Goal: Task Accomplishment & Management: Manage account settings

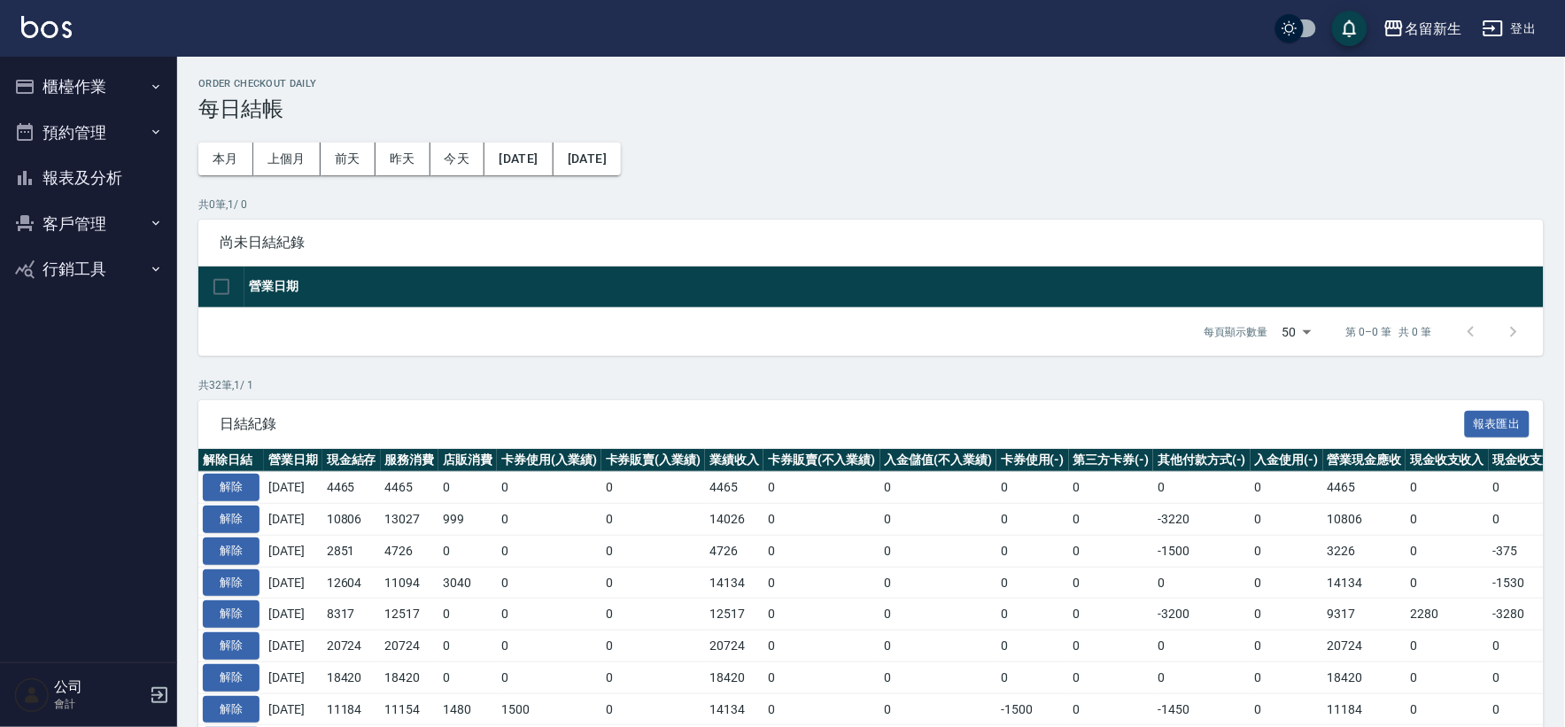
click at [62, 102] on button "櫃檯作業" at bounding box center [88, 87] width 163 height 46
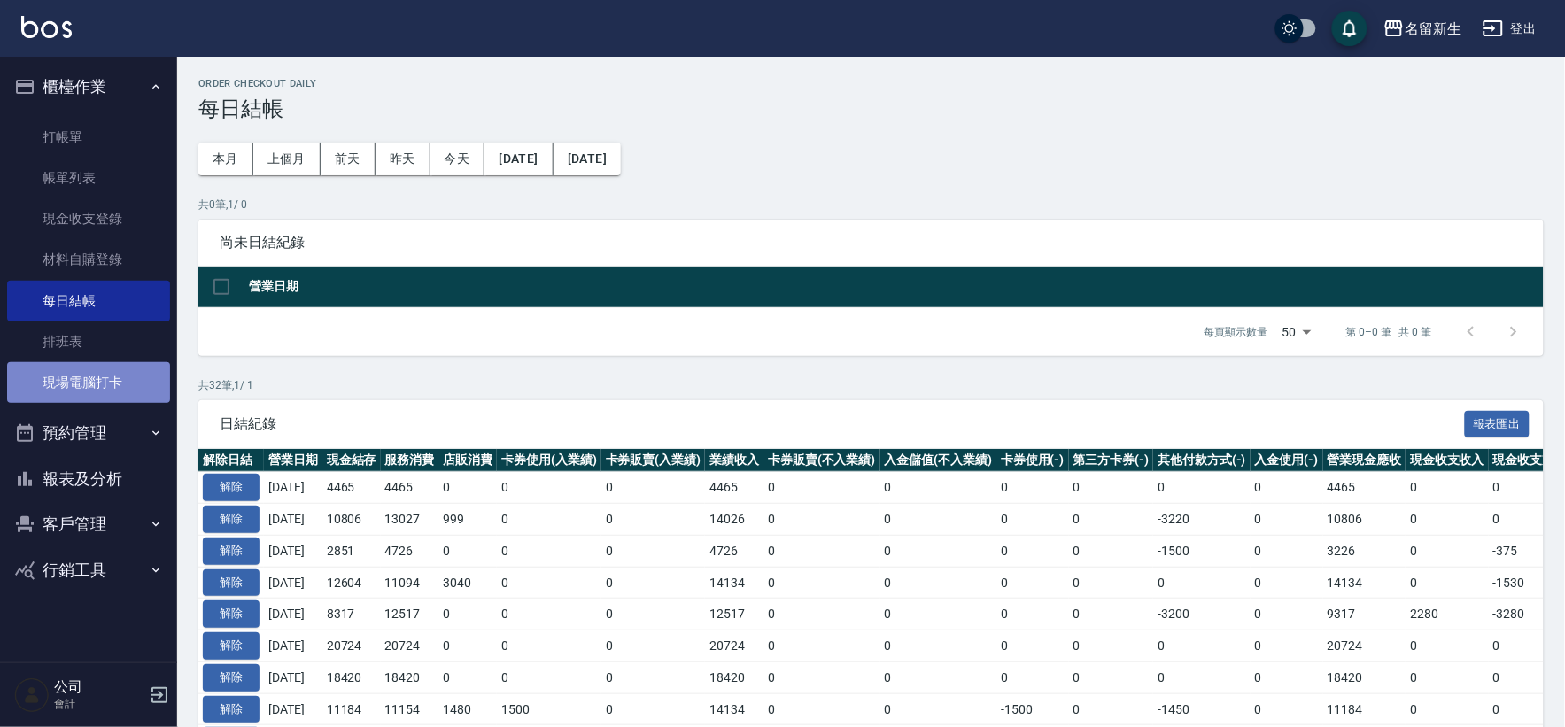
click at [77, 397] on link "現場電腦打卡" at bounding box center [88, 382] width 163 height 41
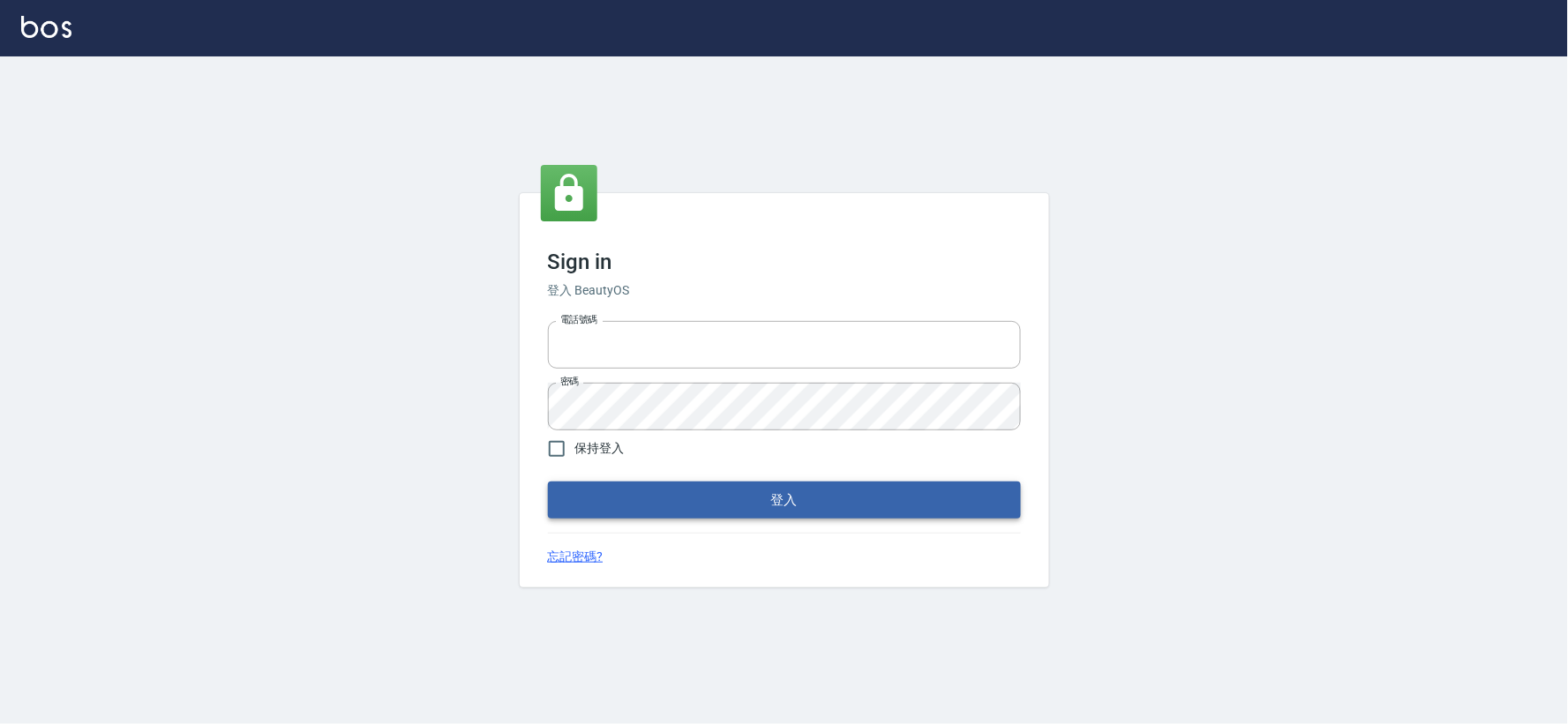
type input "034258365"
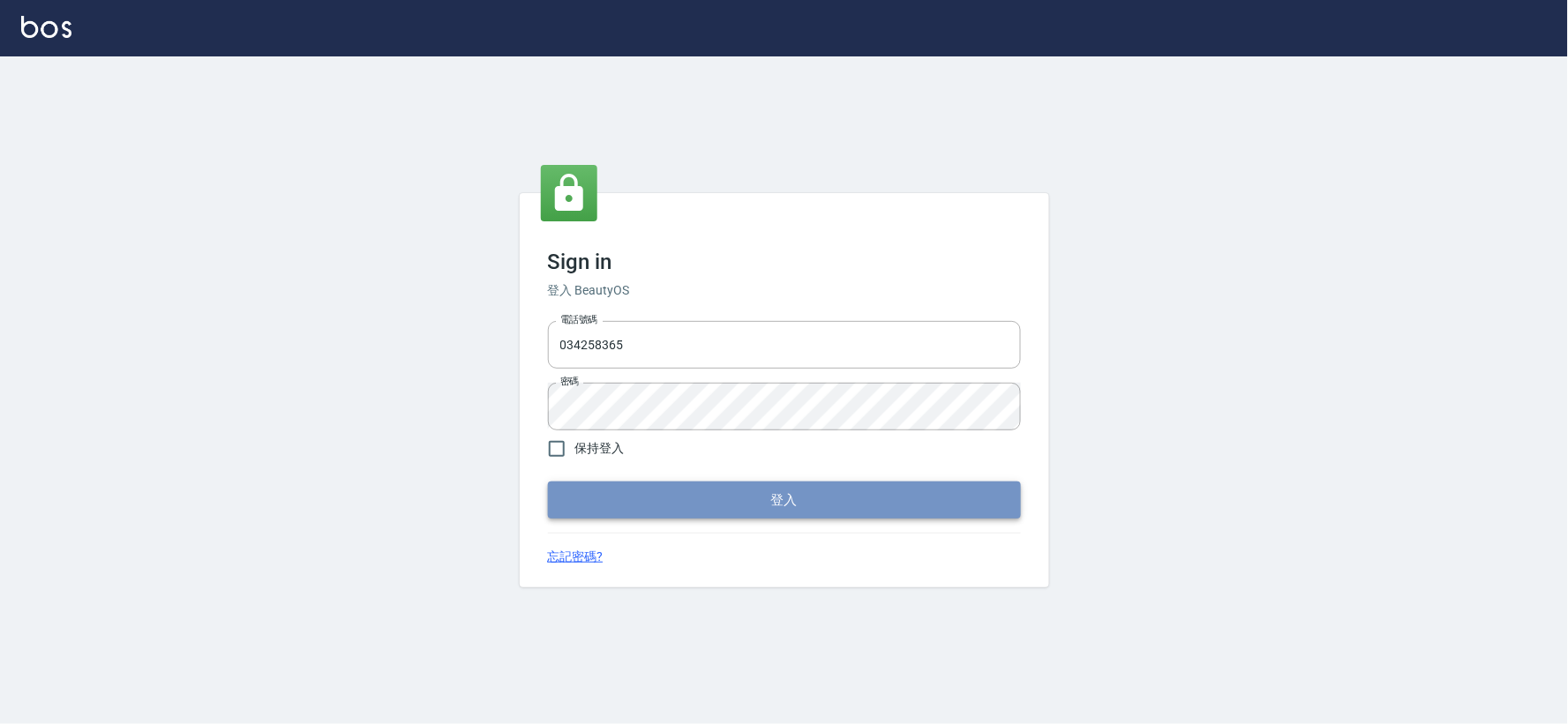
click at [698, 499] on button "登入" at bounding box center [784, 500] width 473 height 37
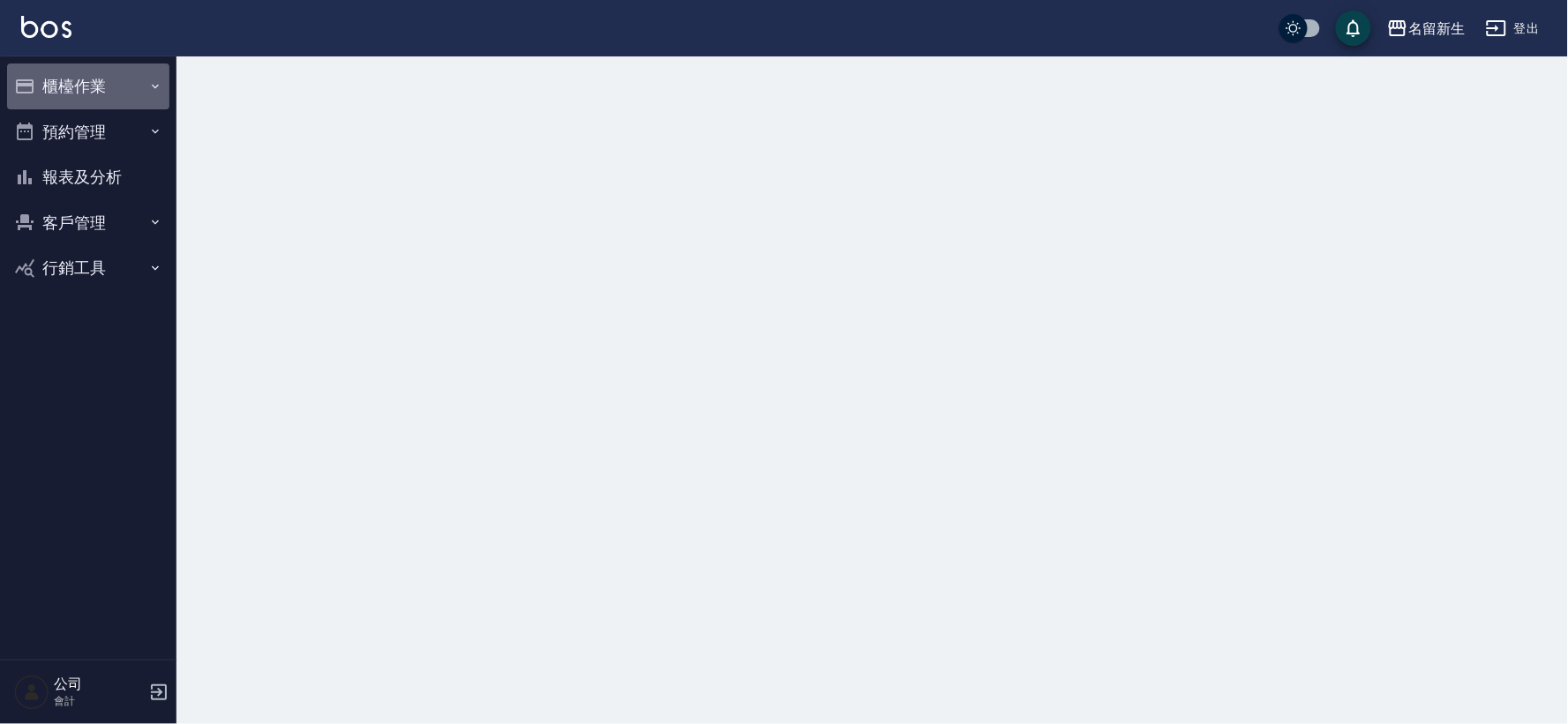
drag, startPoint x: 74, startPoint y: 89, endPoint x: 95, endPoint y: 417, distance: 328.7
click at [75, 89] on button "櫃檯作業" at bounding box center [88, 87] width 162 height 46
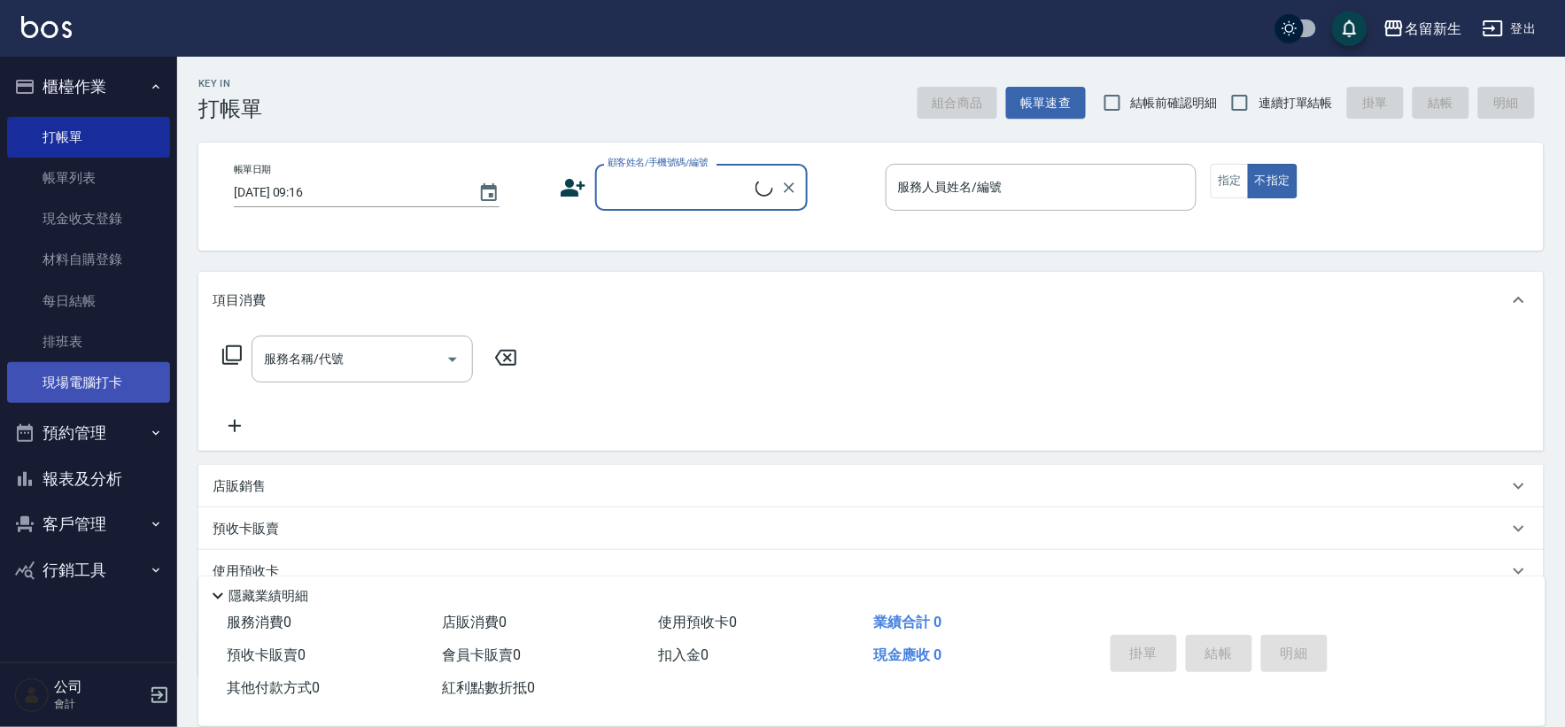
click at [112, 387] on link "現場電腦打卡" at bounding box center [88, 382] width 163 height 41
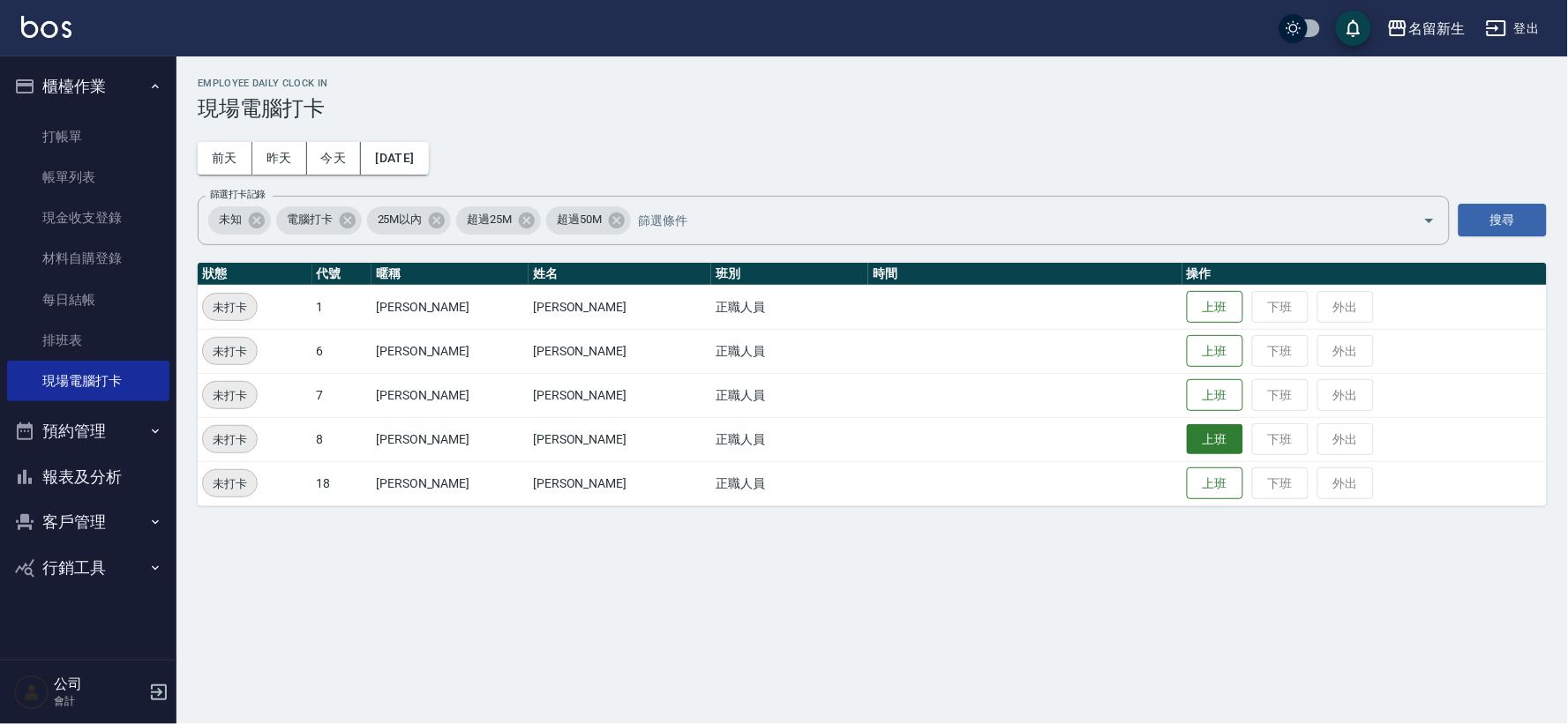
click at [1193, 447] on button "上班" at bounding box center [1214, 439] width 57 height 31
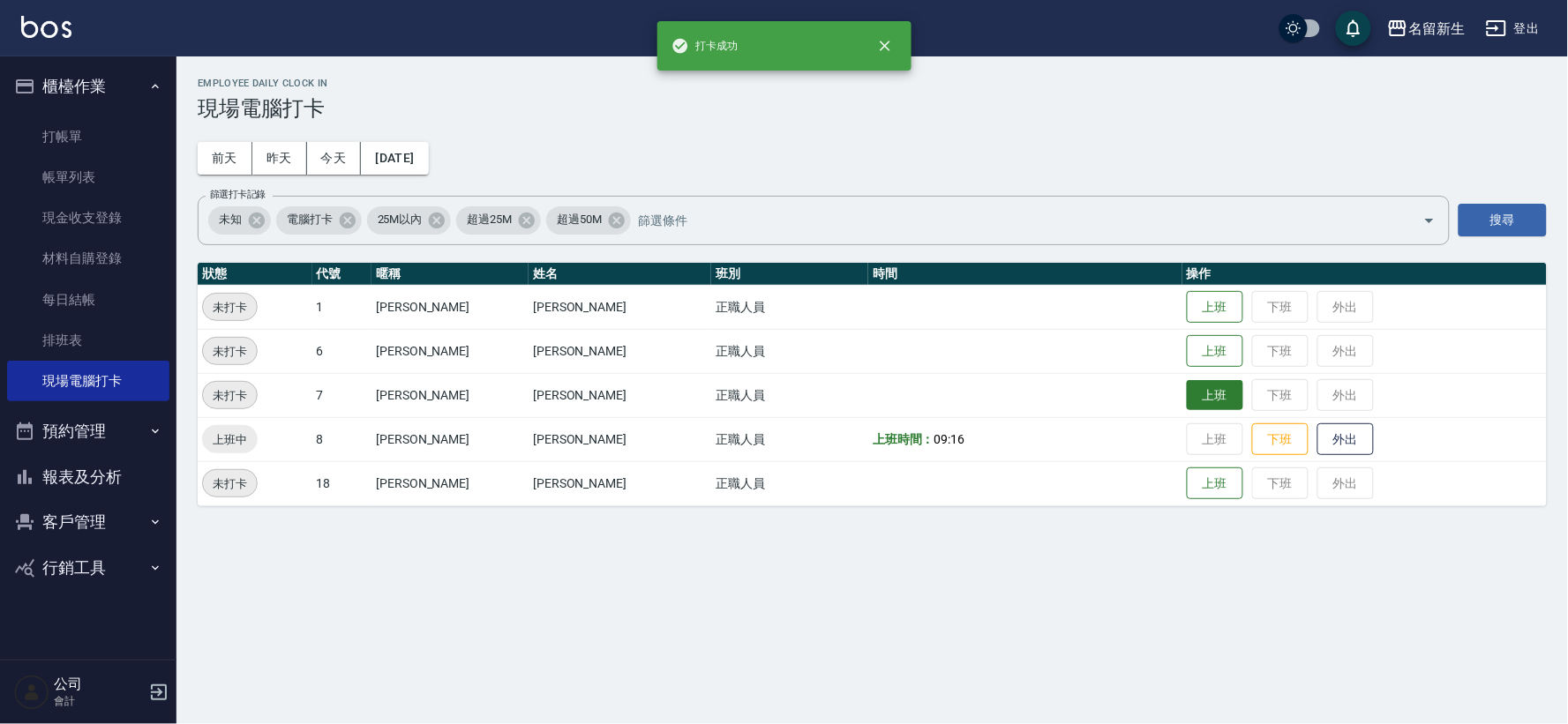
click at [1193, 395] on button "上班" at bounding box center [1214, 395] width 57 height 31
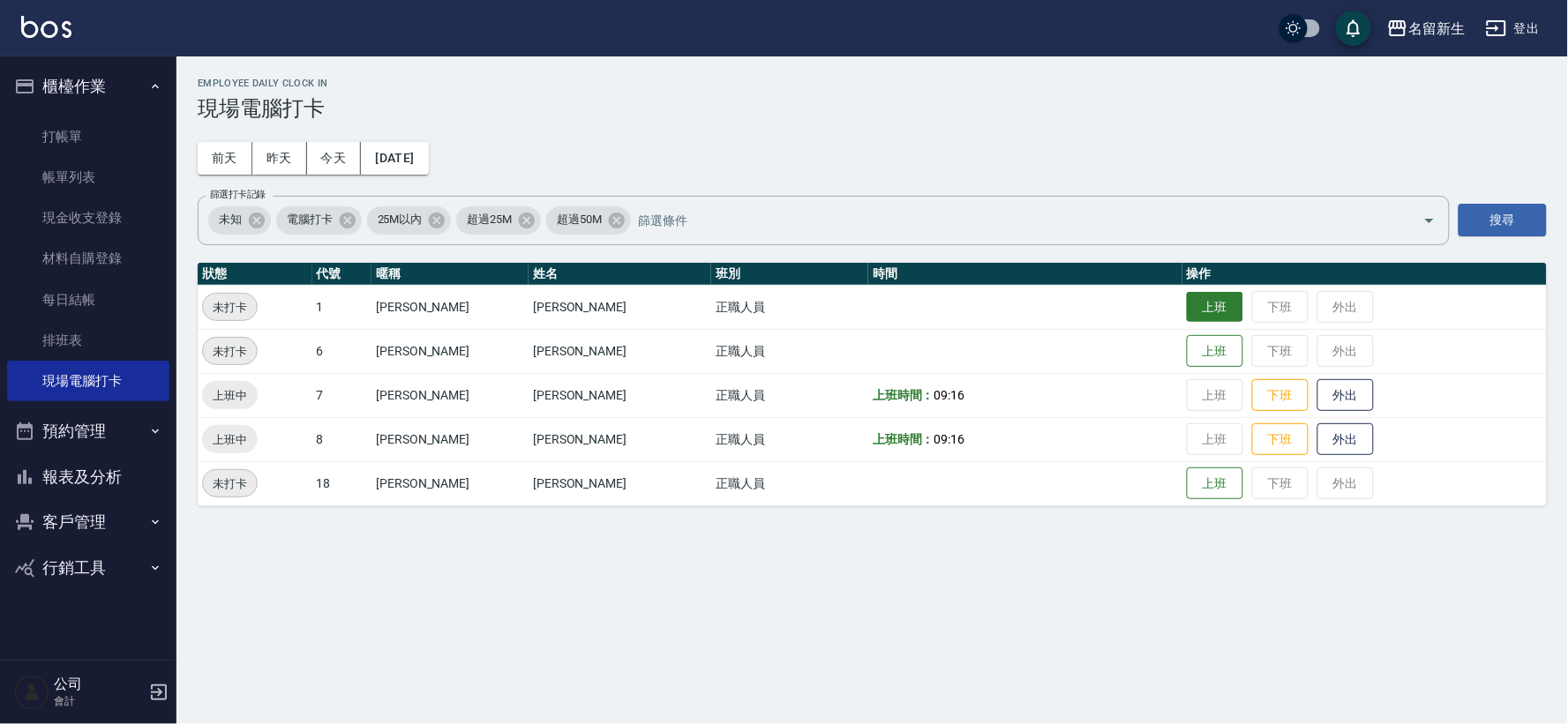
click at [1209, 300] on button "上班" at bounding box center [1214, 307] width 57 height 31
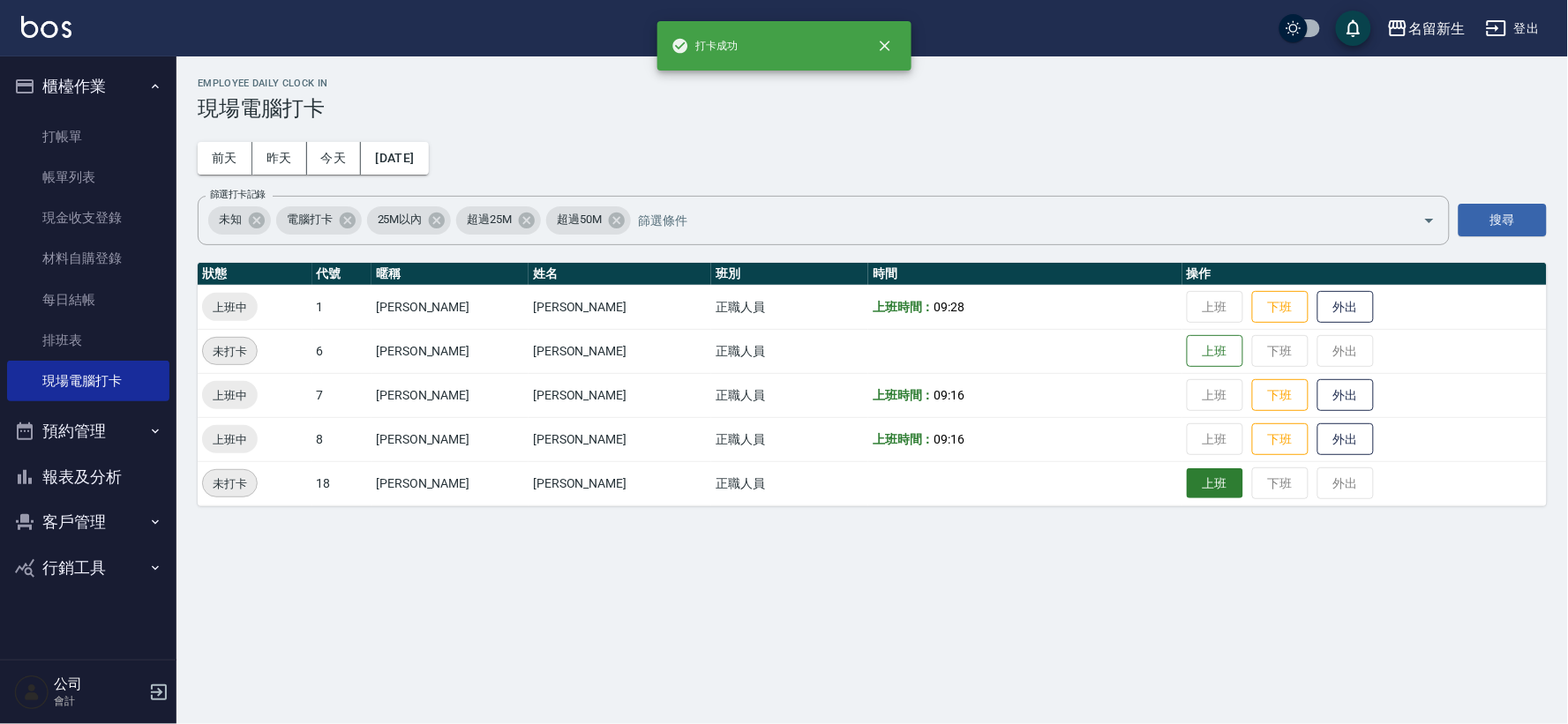
click at [1186, 473] on button "上班" at bounding box center [1214, 483] width 57 height 31
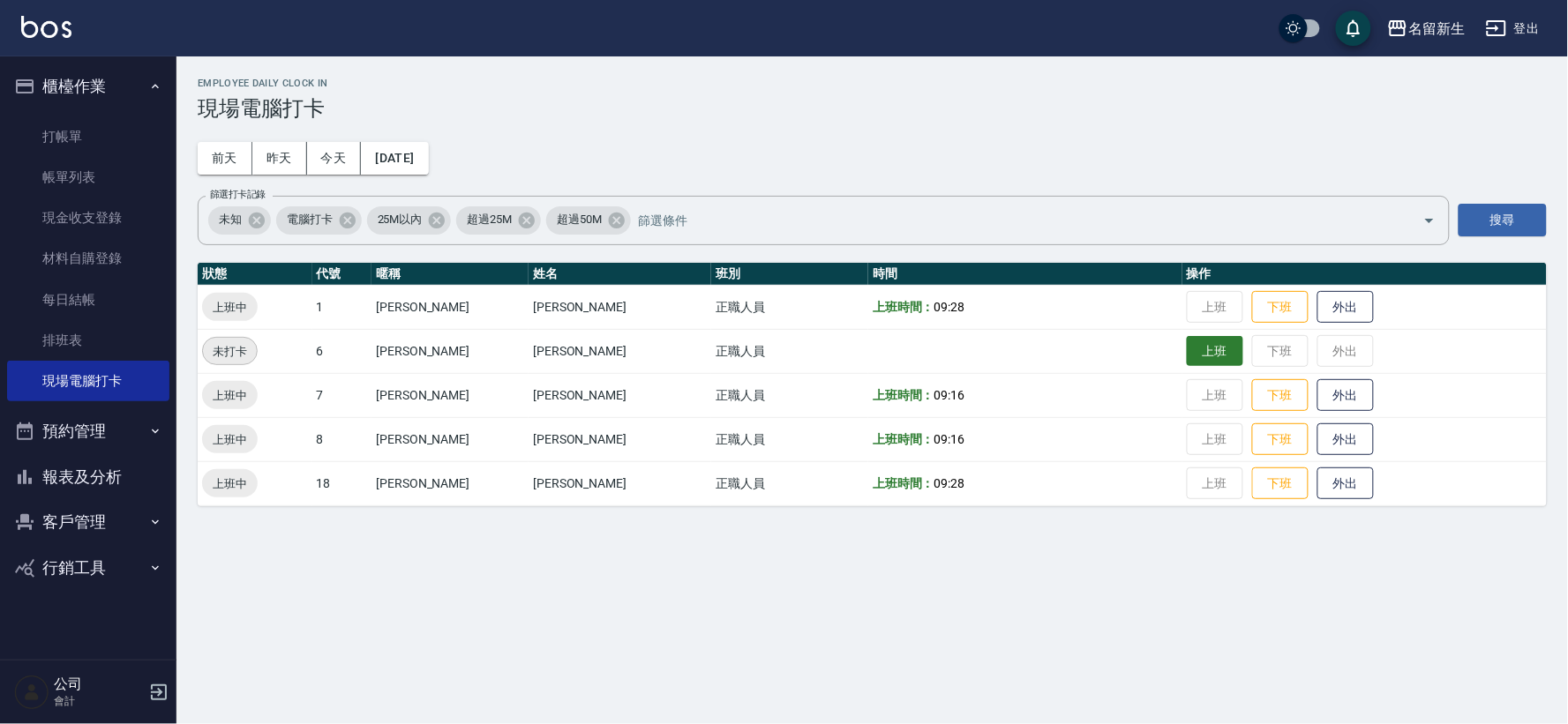
click at [1186, 358] on button "上班" at bounding box center [1214, 351] width 57 height 31
drag, startPoint x: 1192, startPoint y: 309, endPoint x: 998, endPoint y: 214, distance: 216.0
click at [1189, 304] on td "上班 下班 外出" at bounding box center [1365, 307] width 365 height 44
click at [109, 74] on button "櫃檯作業" at bounding box center [88, 87] width 162 height 46
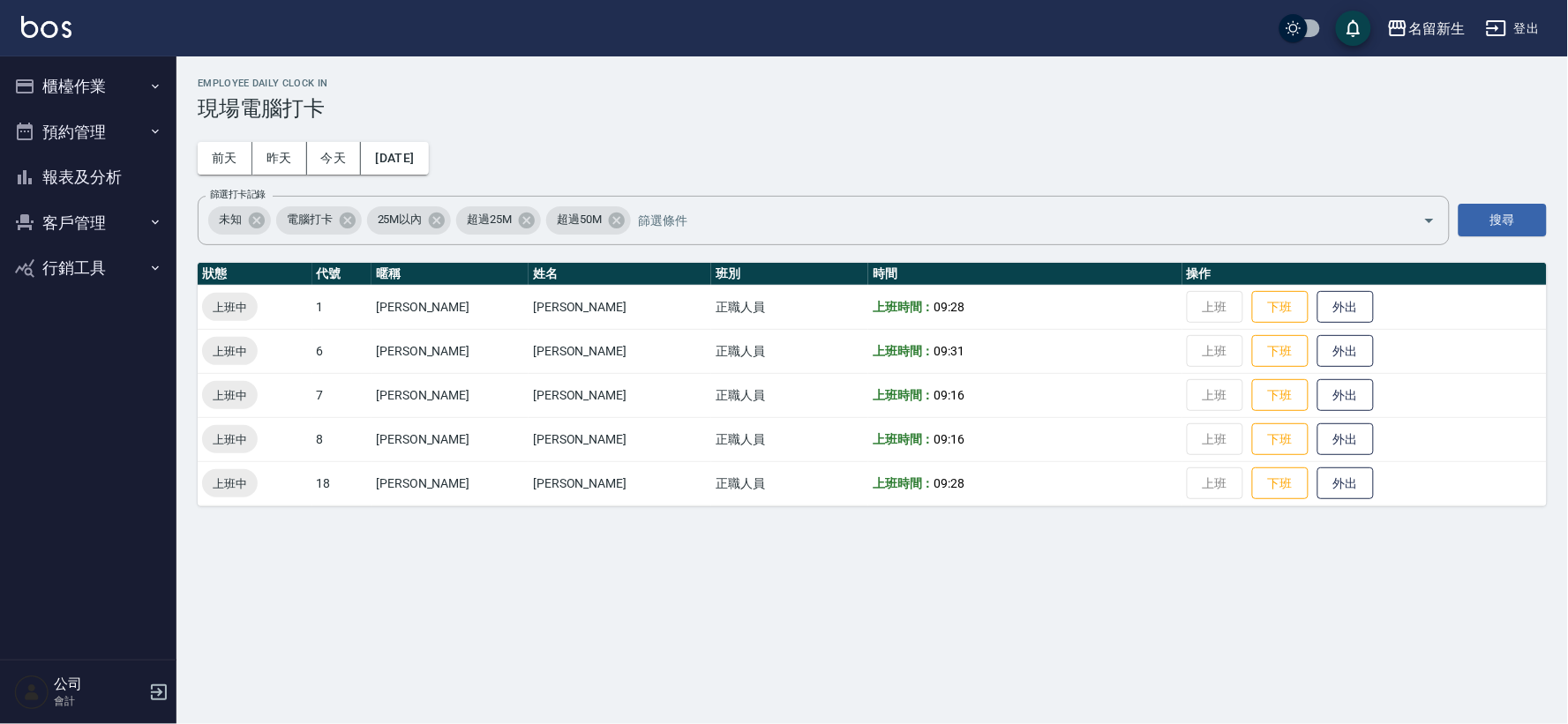
click at [138, 177] on button "報表及分析" at bounding box center [88, 177] width 162 height 46
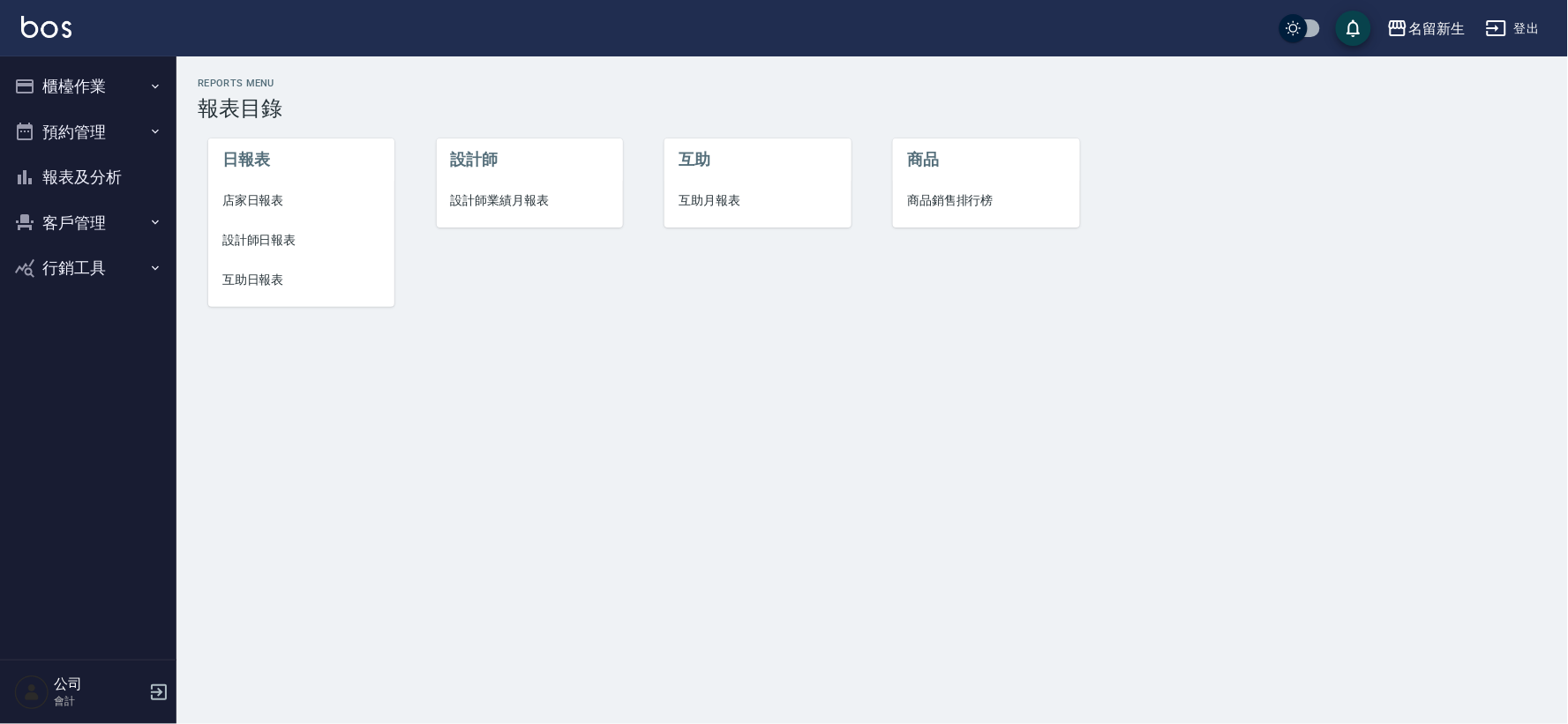
click at [517, 204] on span "設計師業績月報表" at bounding box center [530, 200] width 158 height 19
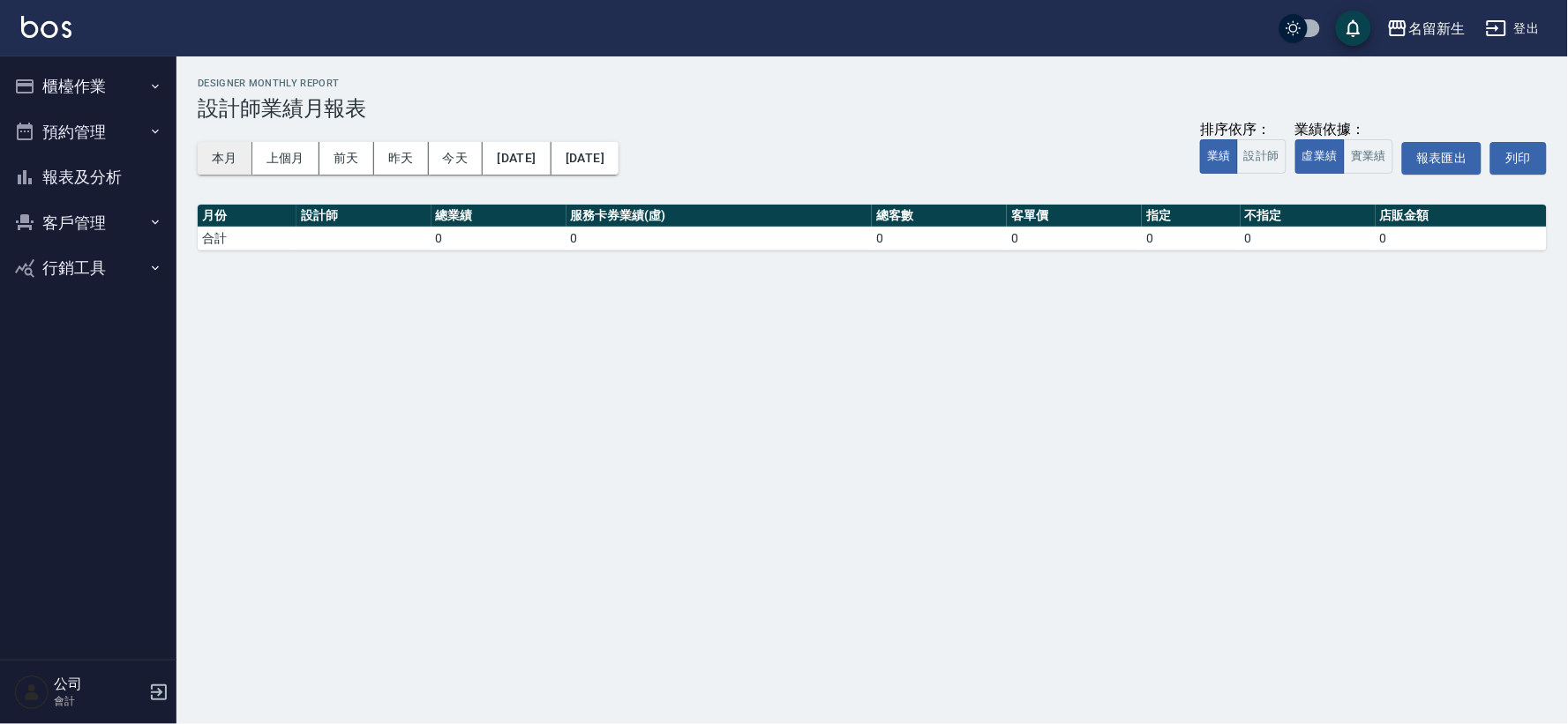
click at [220, 159] on button "本月" at bounding box center [224, 158] width 55 height 33
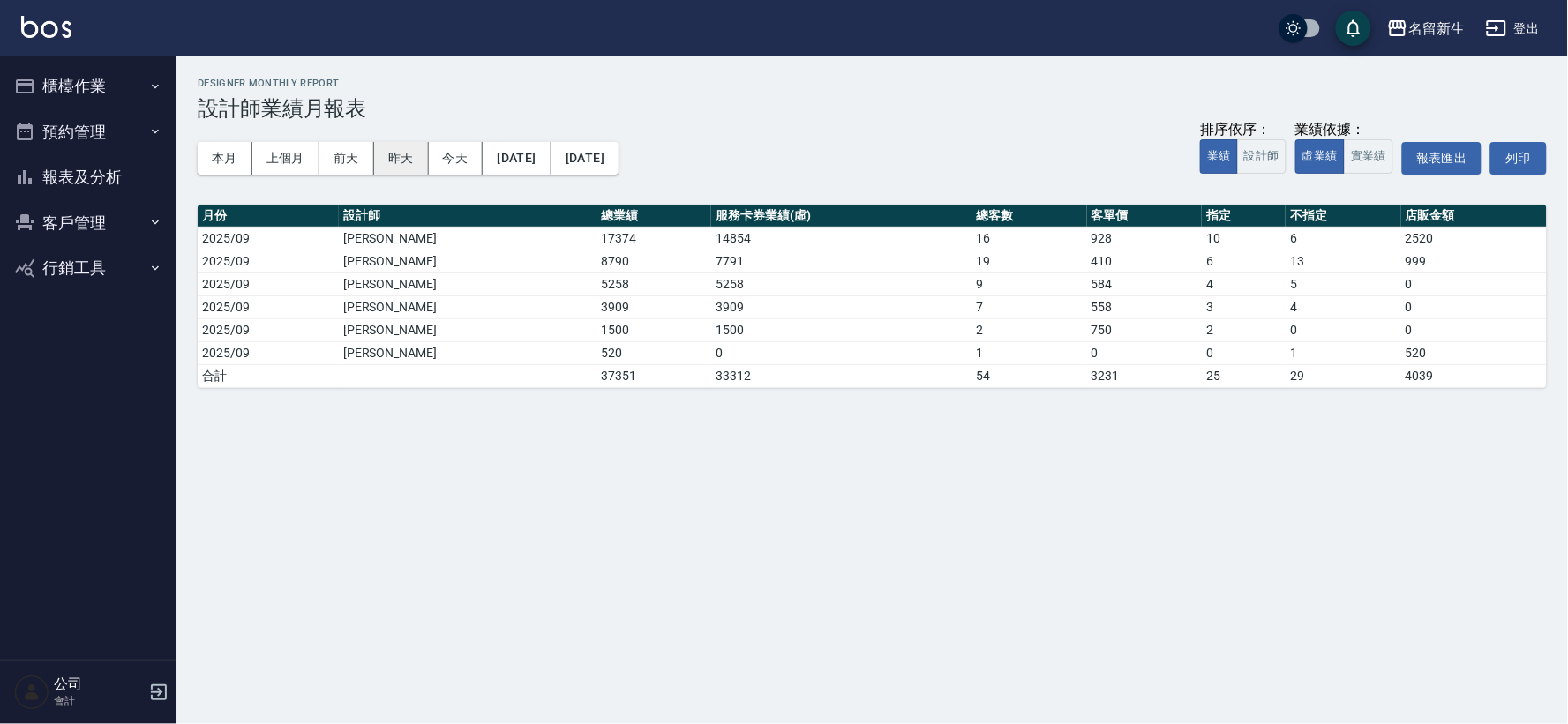
click at [387, 163] on button "昨天" at bounding box center [401, 158] width 55 height 33
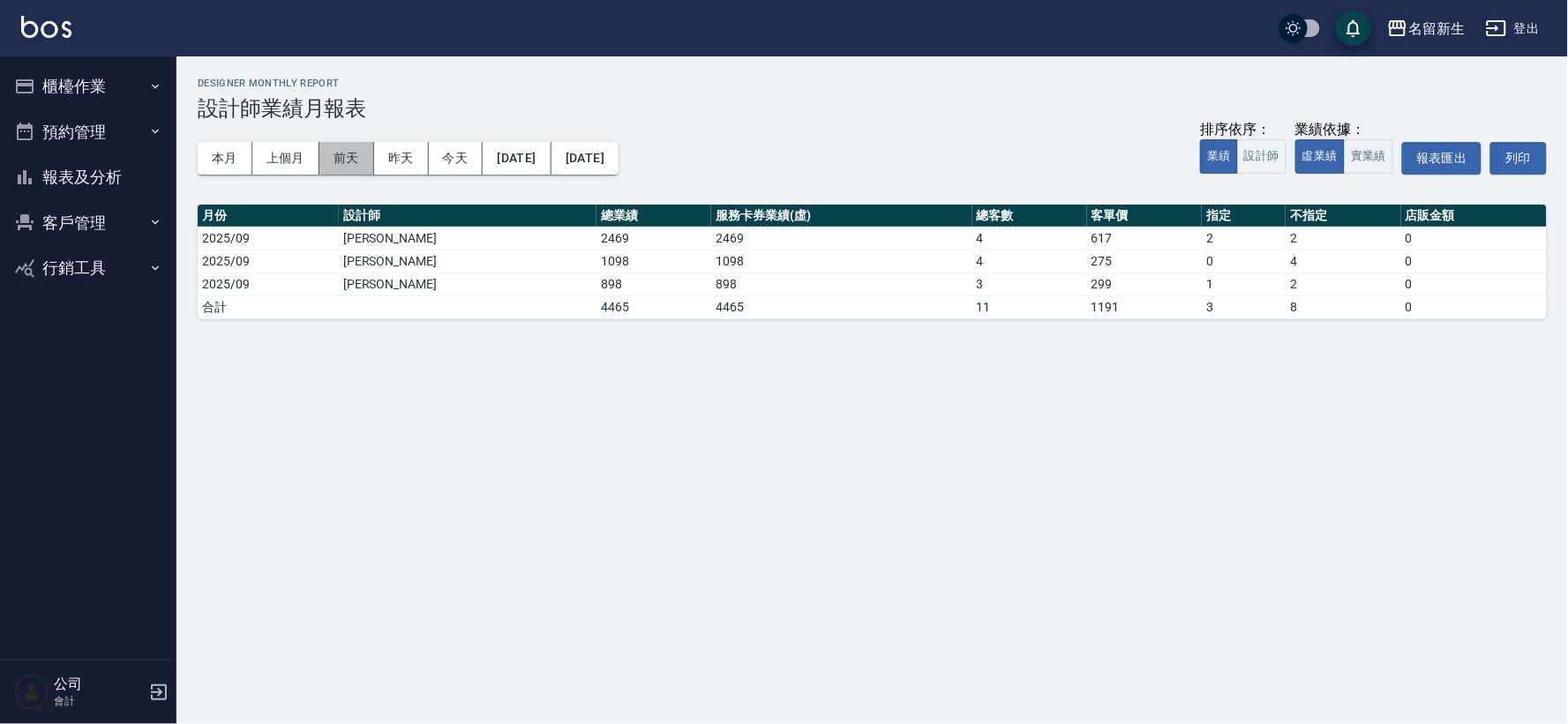
click at [343, 173] on div "本月 上個月 前天 昨天 今天 2025/09/04 2025/09/04 排序依序： 業績 設計師 業績依據： 虛業績 實業績 報表匯出 列印" at bounding box center [872, 157] width 1349 height 75
click at [353, 150] on button "前天" at bounding box center [347, 158] width 55 height 33
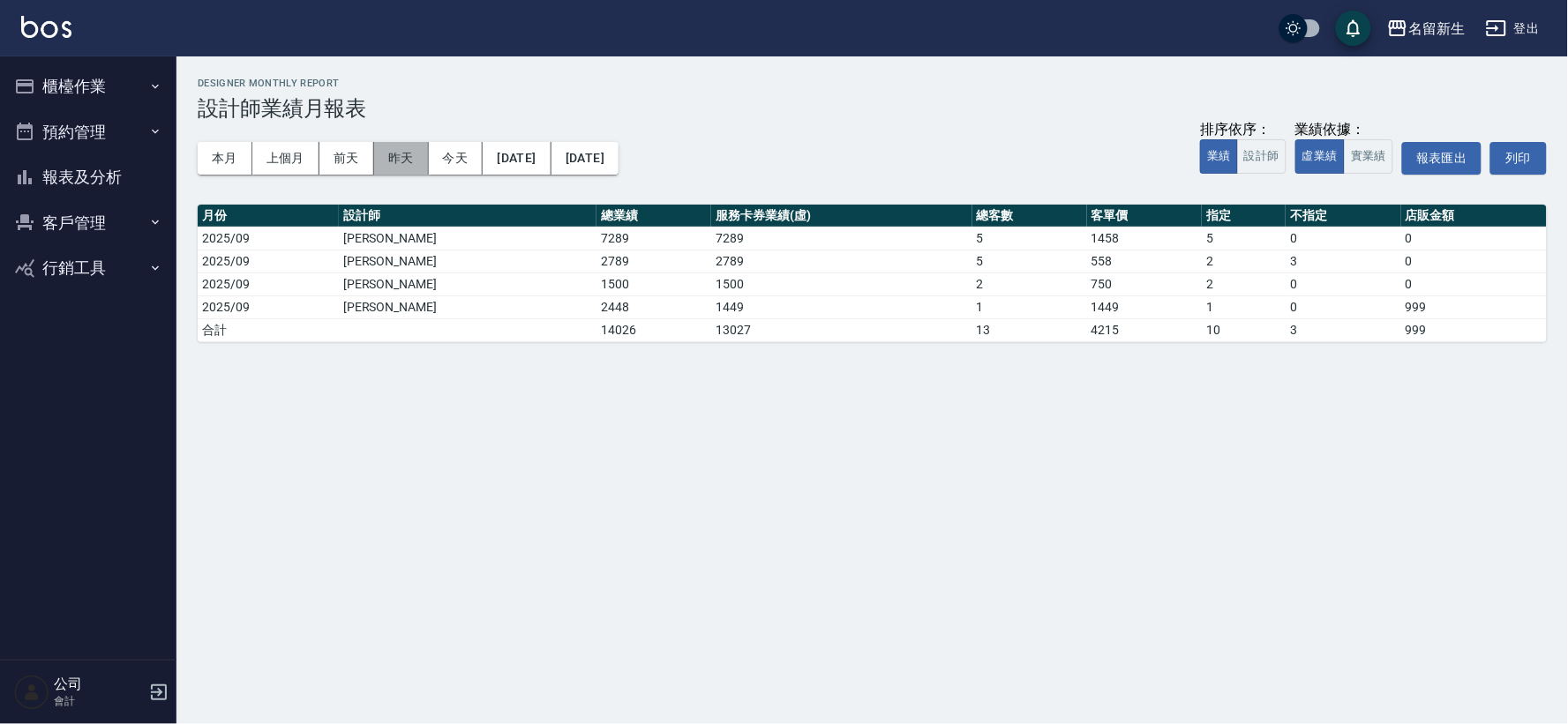
click at [414, 159] on button "昨天" at bounding box center [401, 158] width 55 height 33
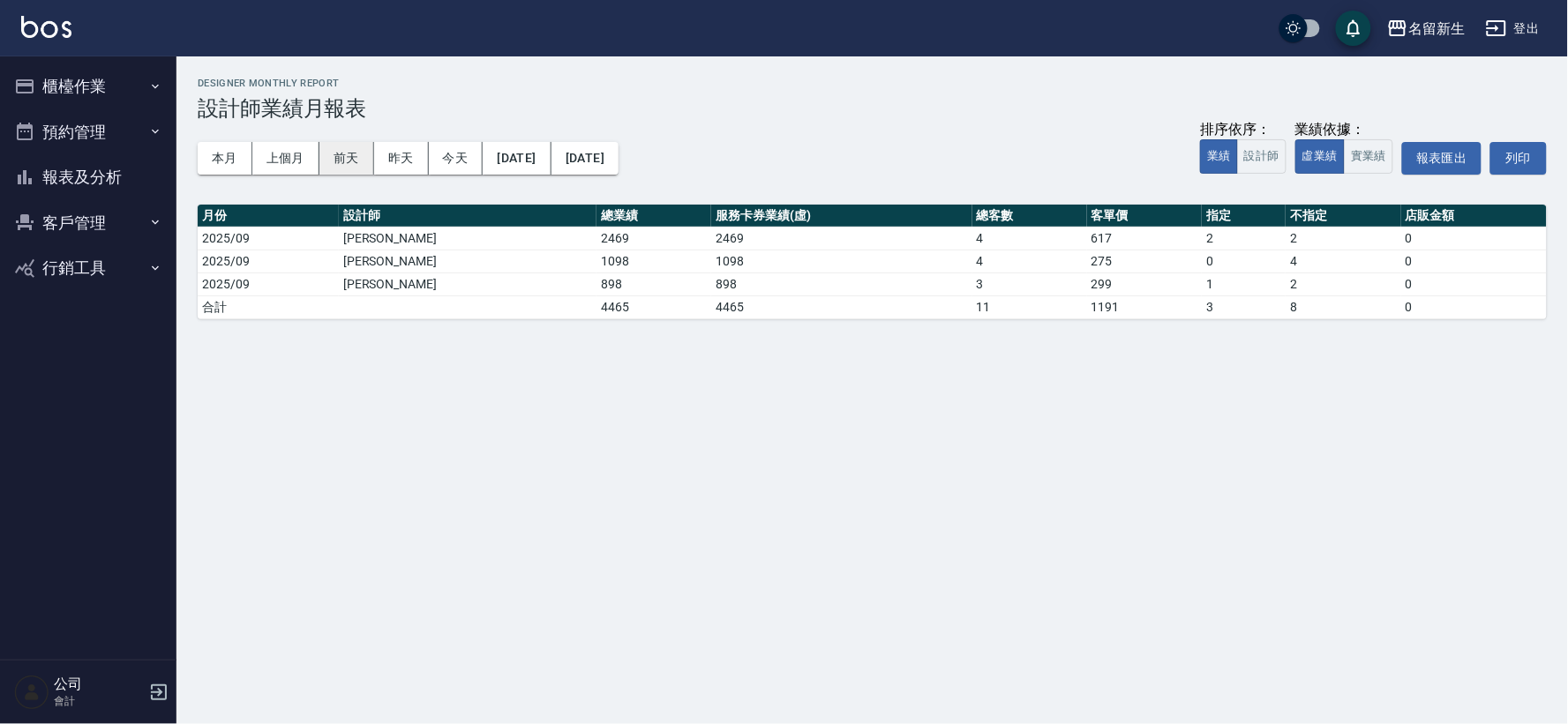
click at [351, 164] on button "前天" at bounding box center [347, 158] width 55 height 33
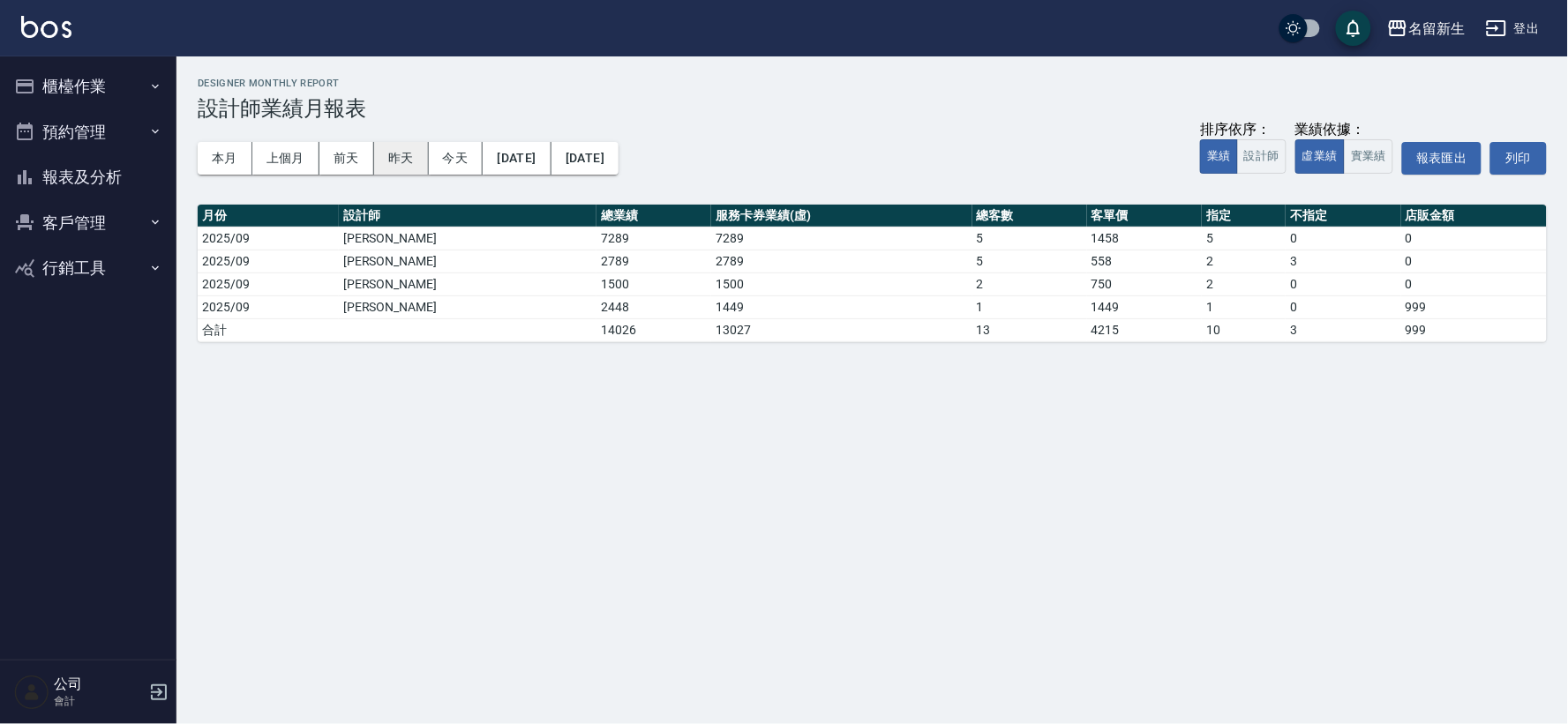
click at [401, 157] on button "昨天" at bounding box center [401, 158] width 55 height 33
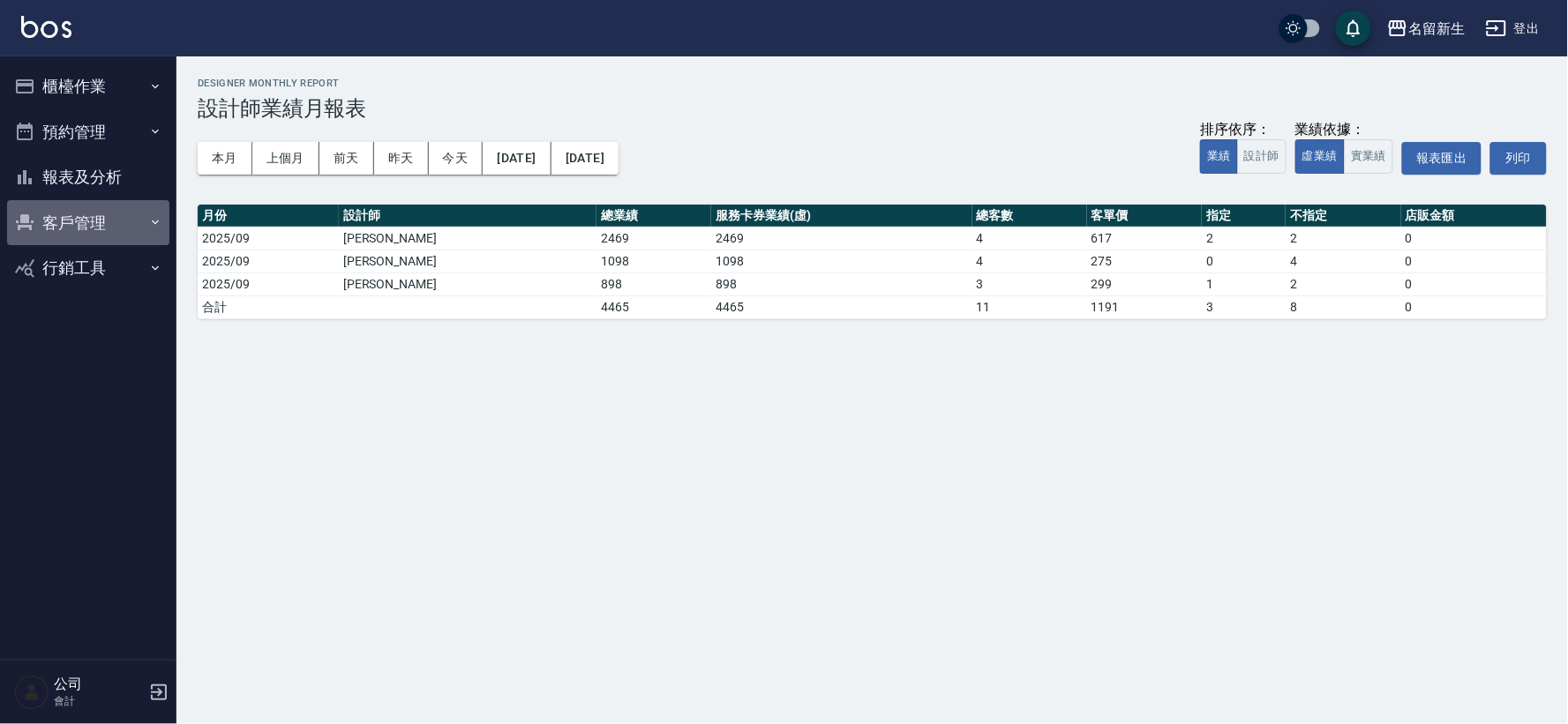
click at [75, 214] on button "客戶管理" at bounding box center [88, 223] width 162 height 46
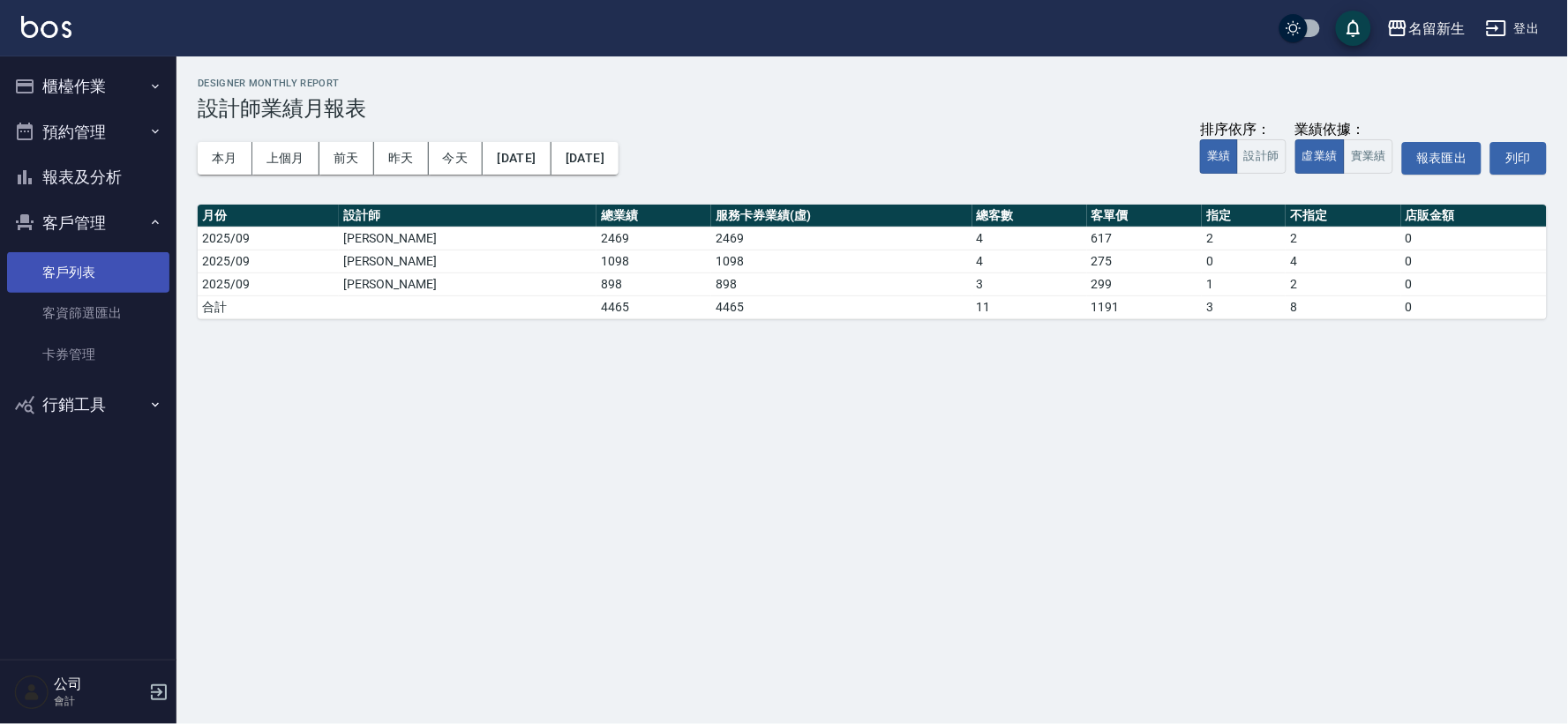
click at [89, 272] on link "客戶列表" at bounding box center [88, 272] width 162 height 41
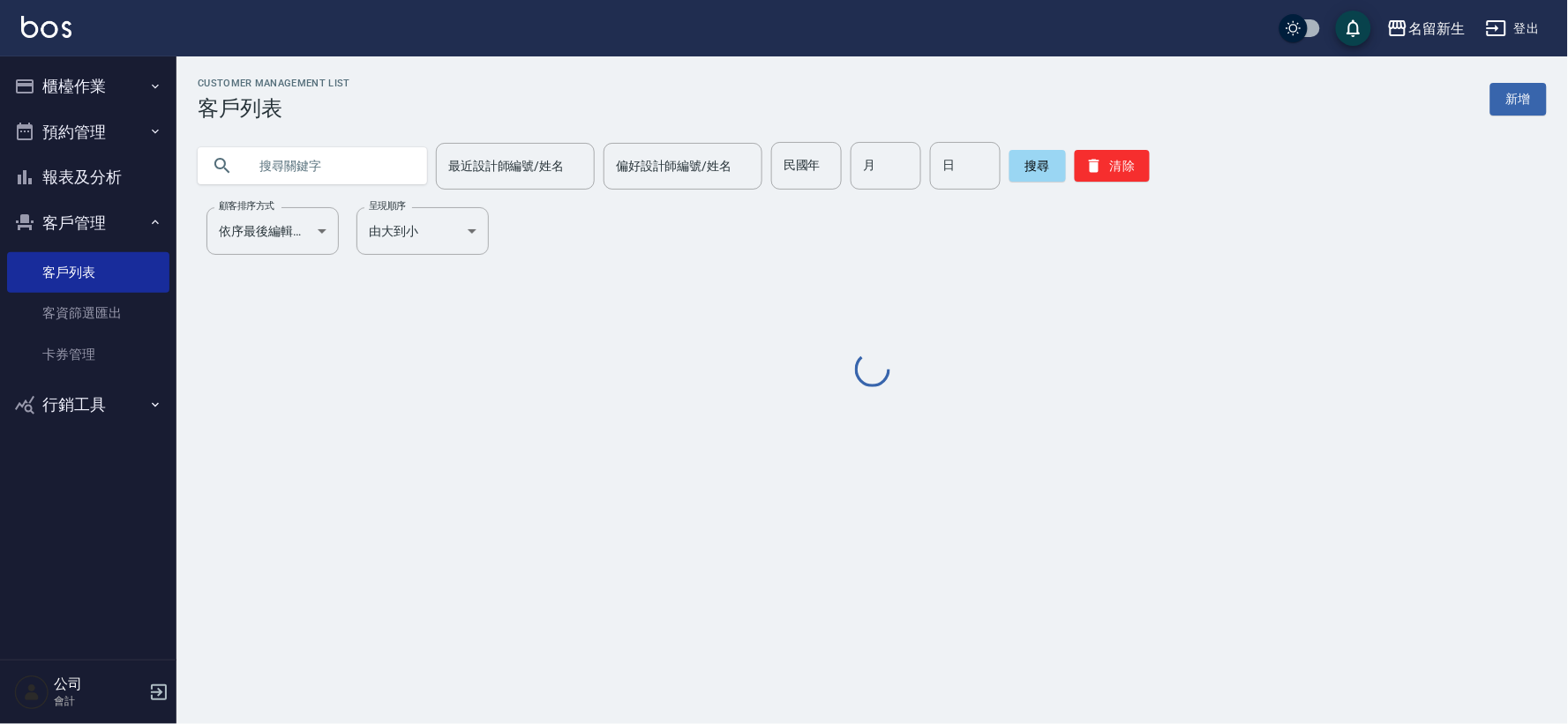
click at [337, 168] on input "text" at bounding box center [330, 166] width 166 height 48
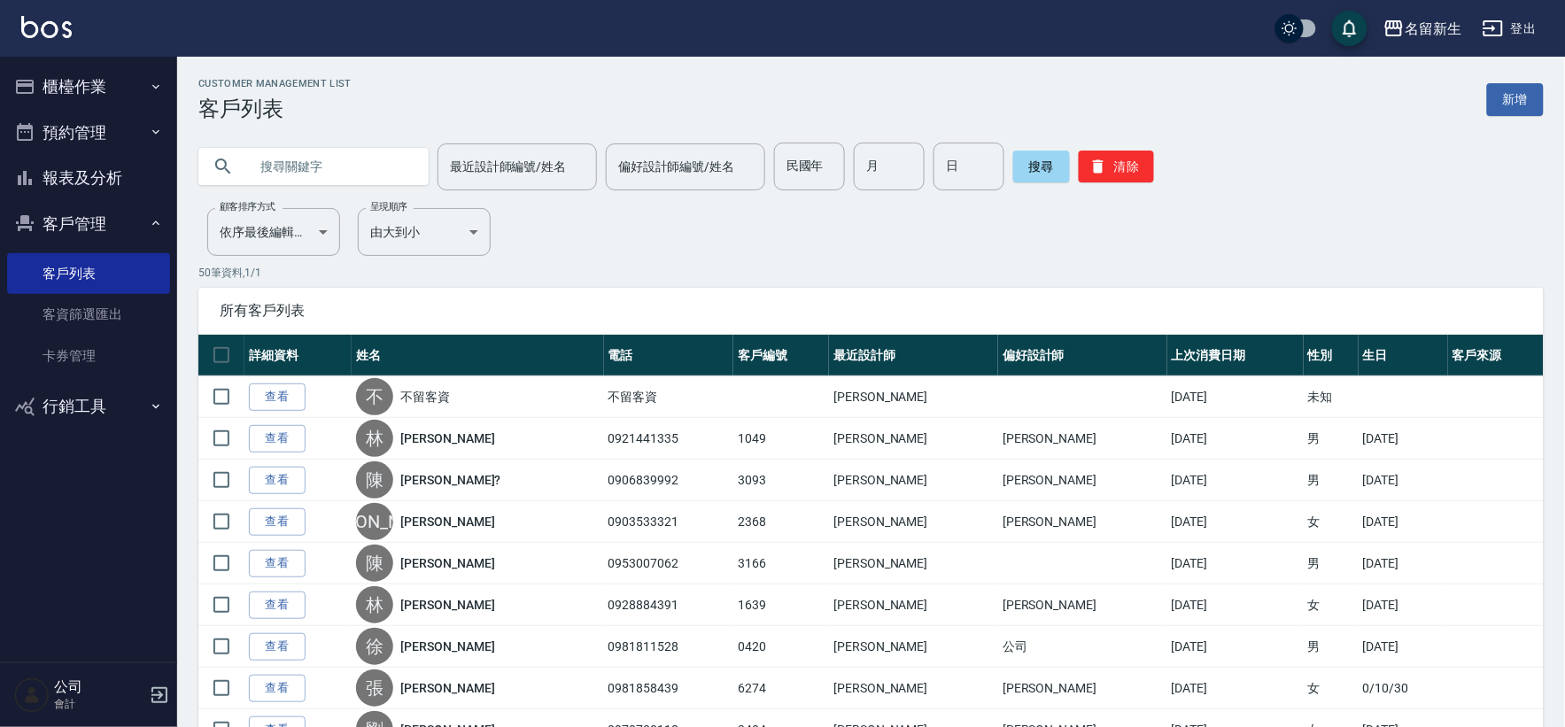
click at [288, 159] on input "text" at bounding box center [331, 167] width 167 height 48
type input "0"
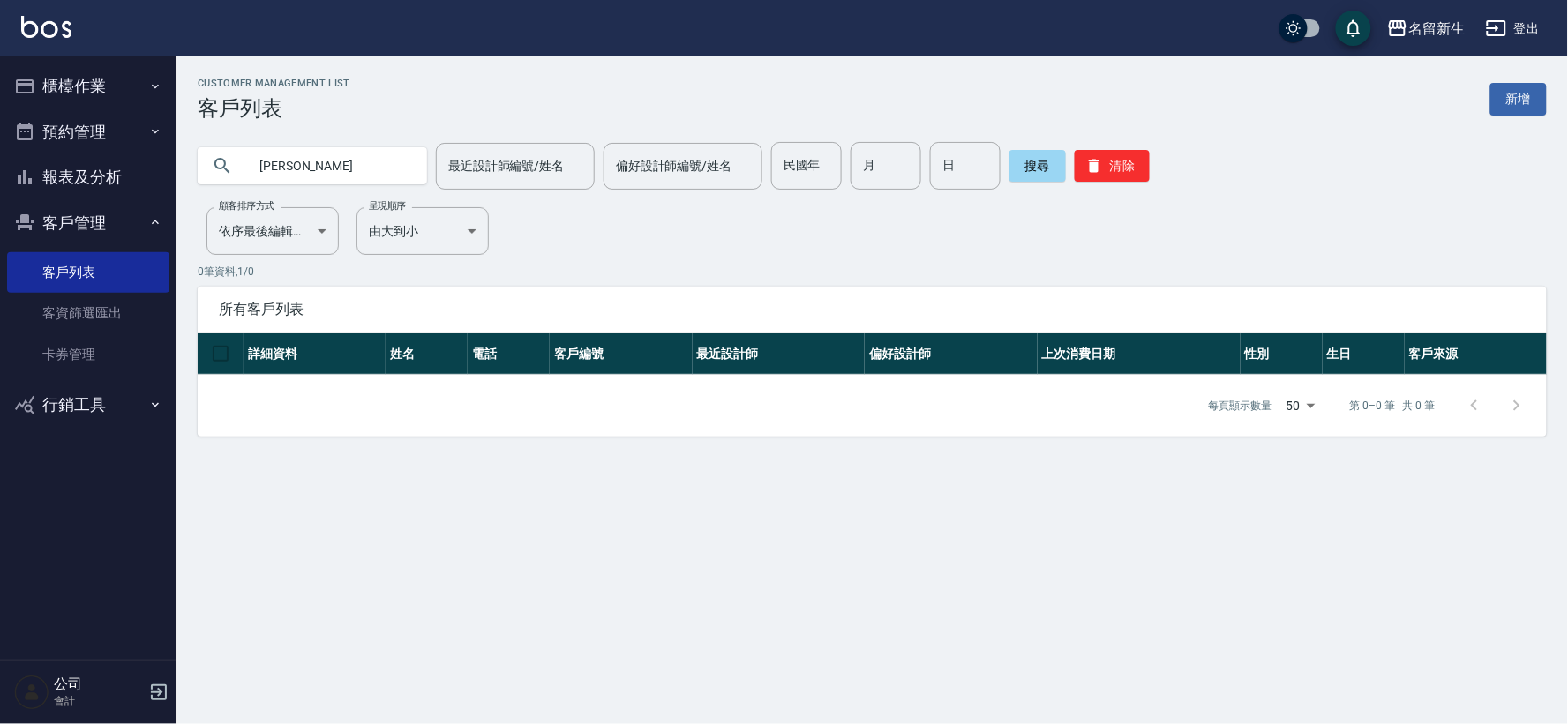
type input "林家宇"
click at [1039, 179] on button "搜尋" at bounding box center [1037, 166] width 57 height 32
click at [1020, 180] on button "搜尋" at bounding box center [1037, 166] width 57 height 32
click at [1024, 174] on button "搜尋" at bounding box center [1037, 166] width 57 height 32
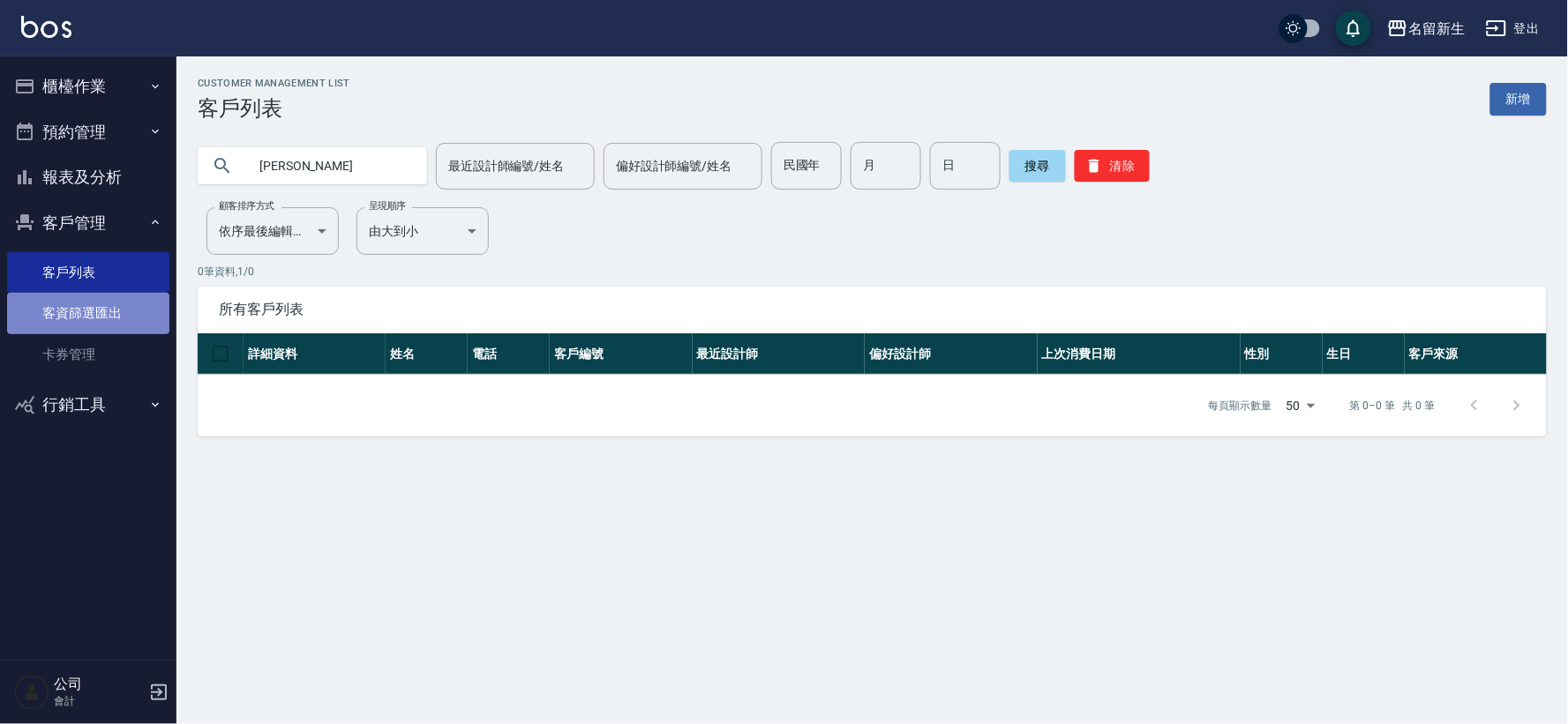
click at [124, 315] on link "客資篩選匯出" at bounding box center [88, 313] width 162 height 41
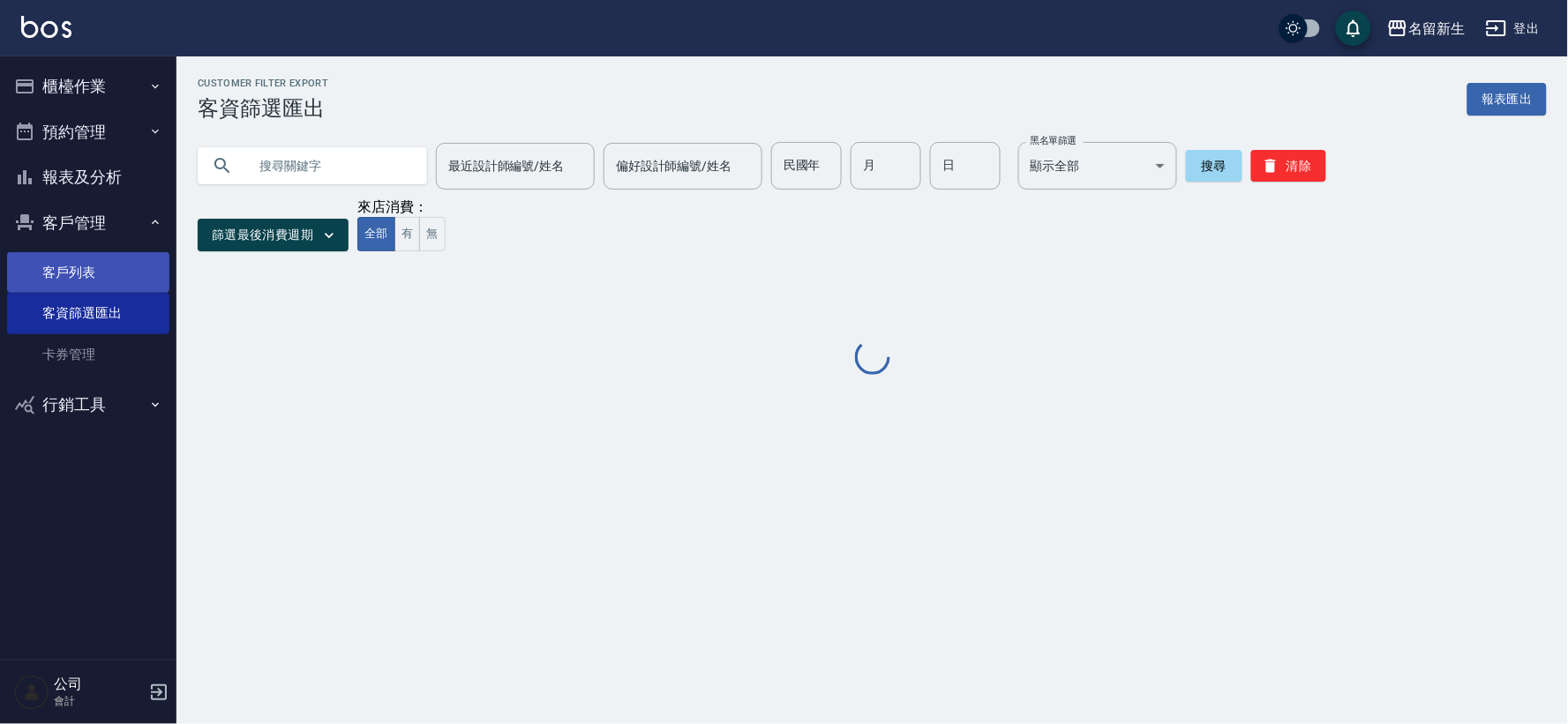
click at [135, 267] on link "客戶列表" at bounding box center [88, 272] width 162 height 41
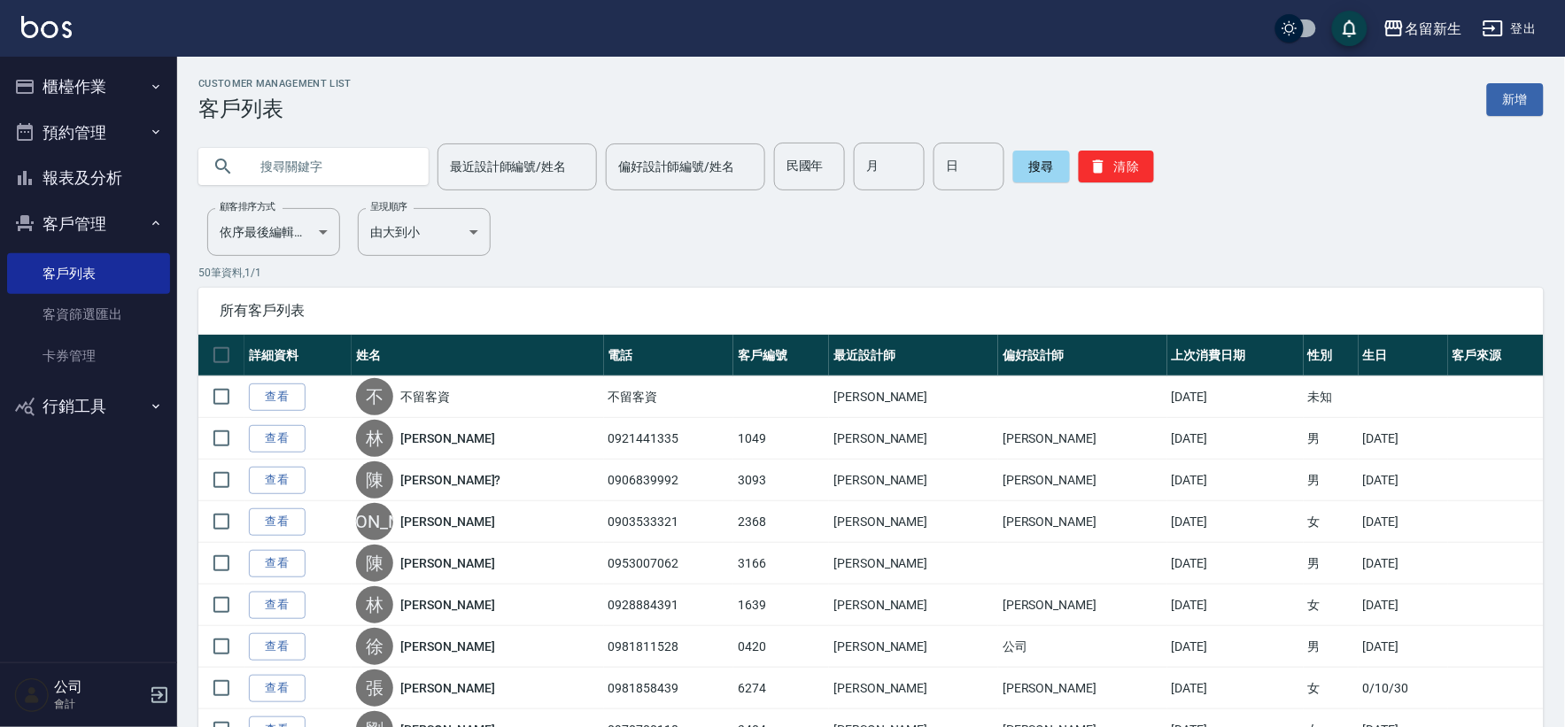
click at [268, 169] on input "text" at bounding box center [331, 167] width 167 height 48
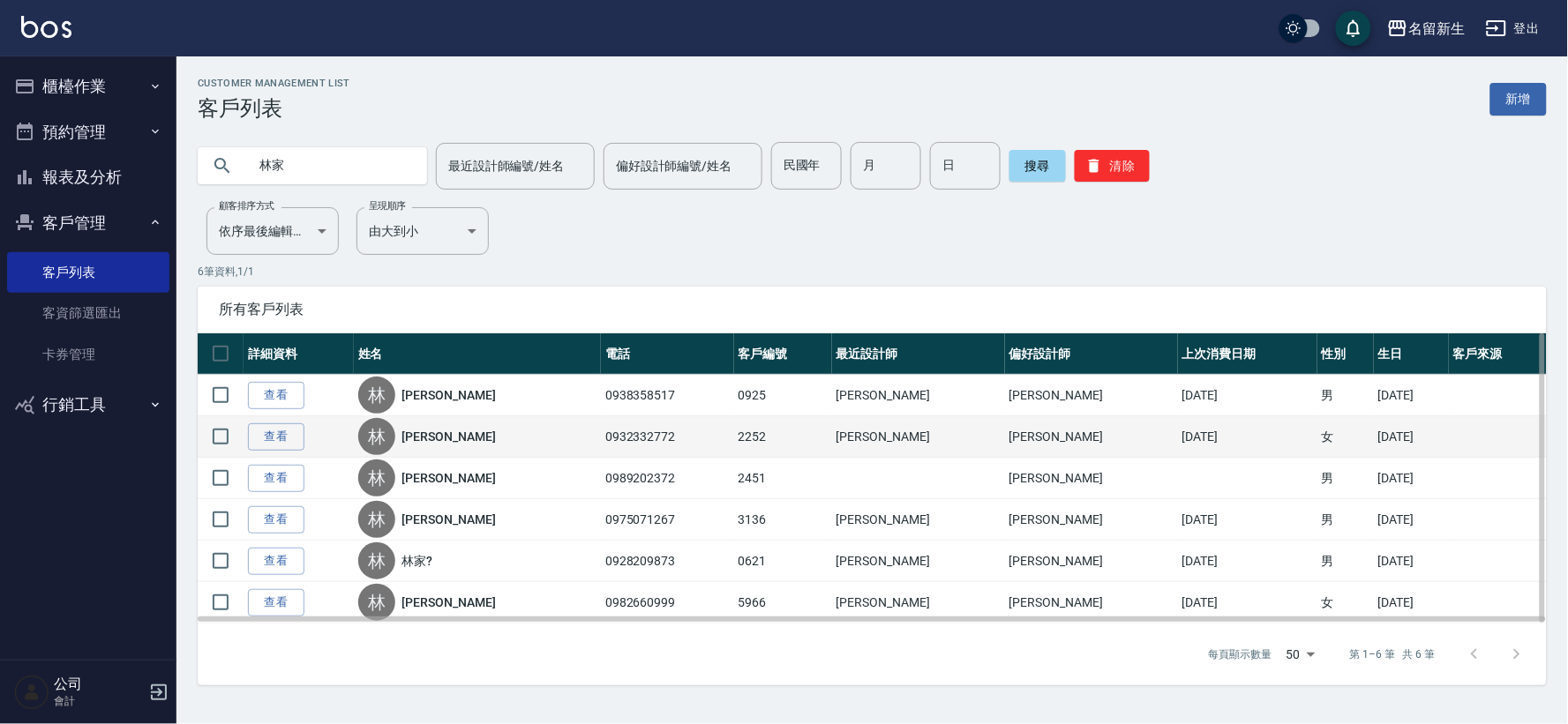
type input "林"
type input "張譽"
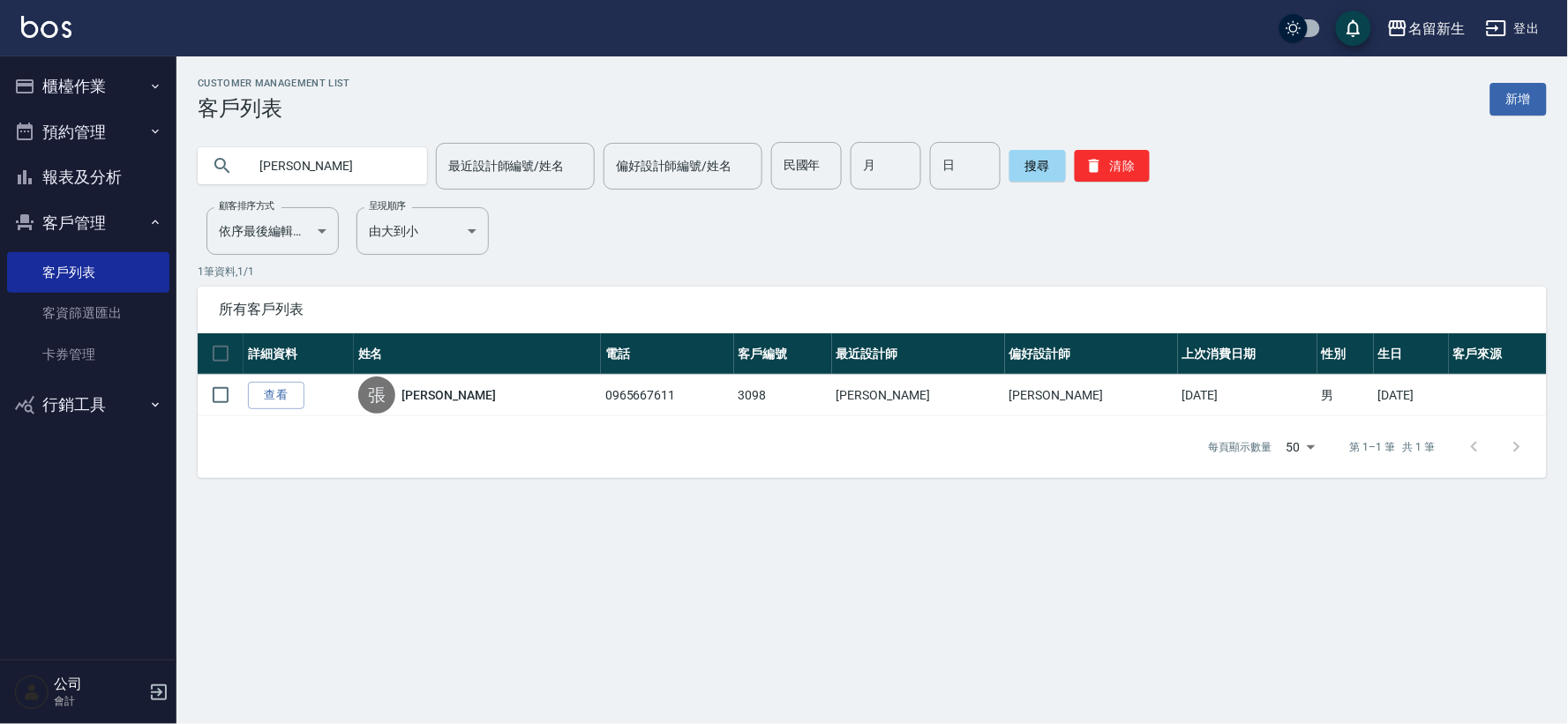
click at [93, 74] on button "櫃檯作業" at bounding box center [88, 87] width 162 height 46
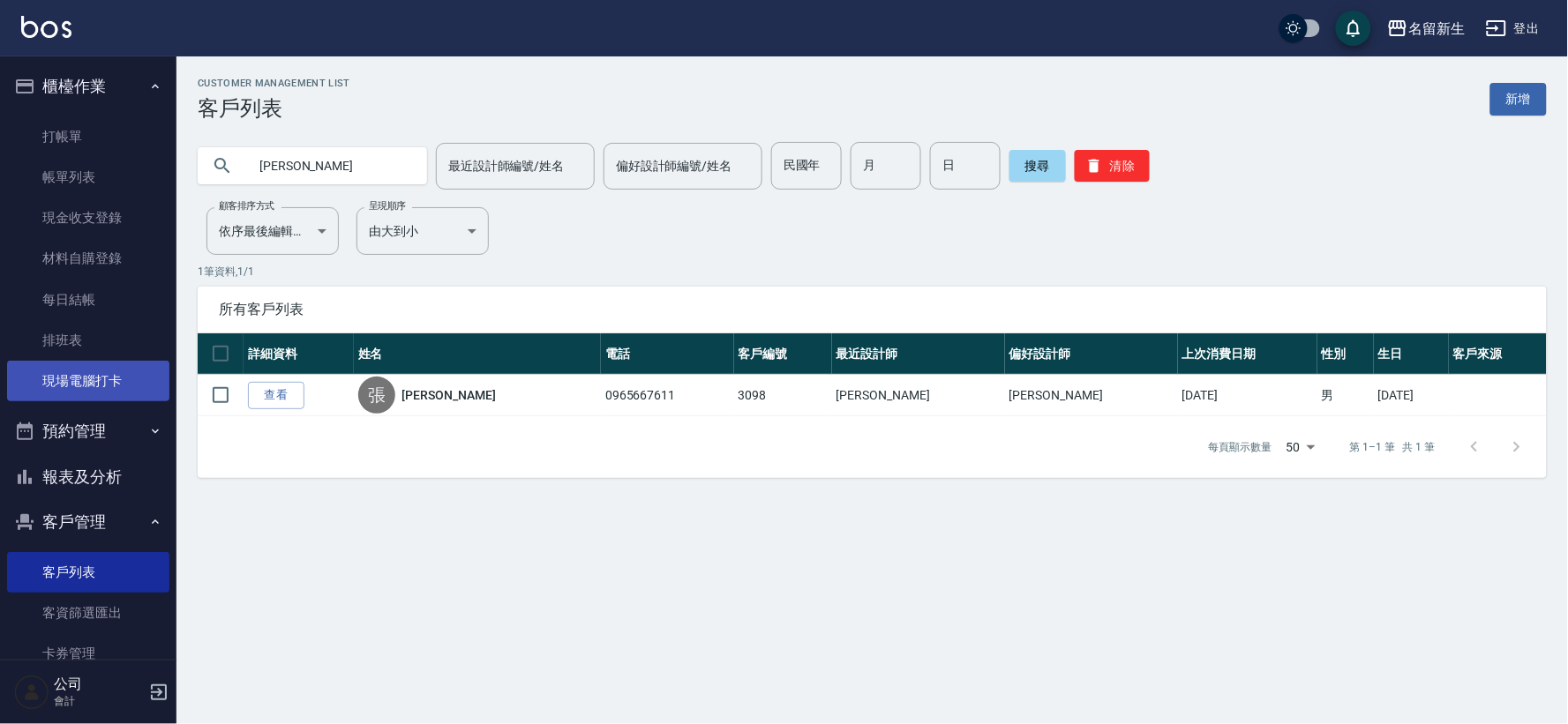
click at [131, 374] on link "現場電腦打卡" at bounding box center [88, 380] width 162 height 41
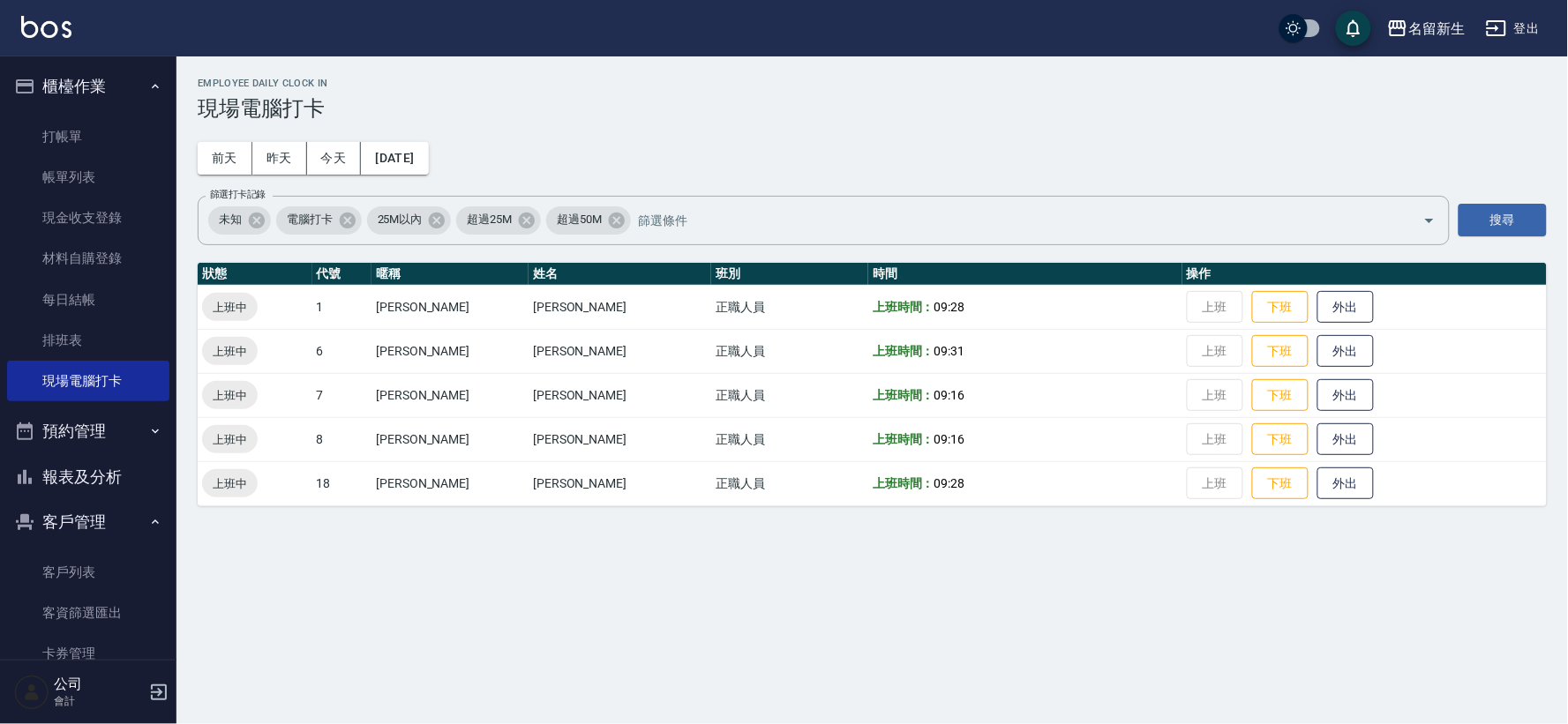
click at [60, 96] on button "櫃檯作業" at bounding box center [88, 87] width 162 height 46
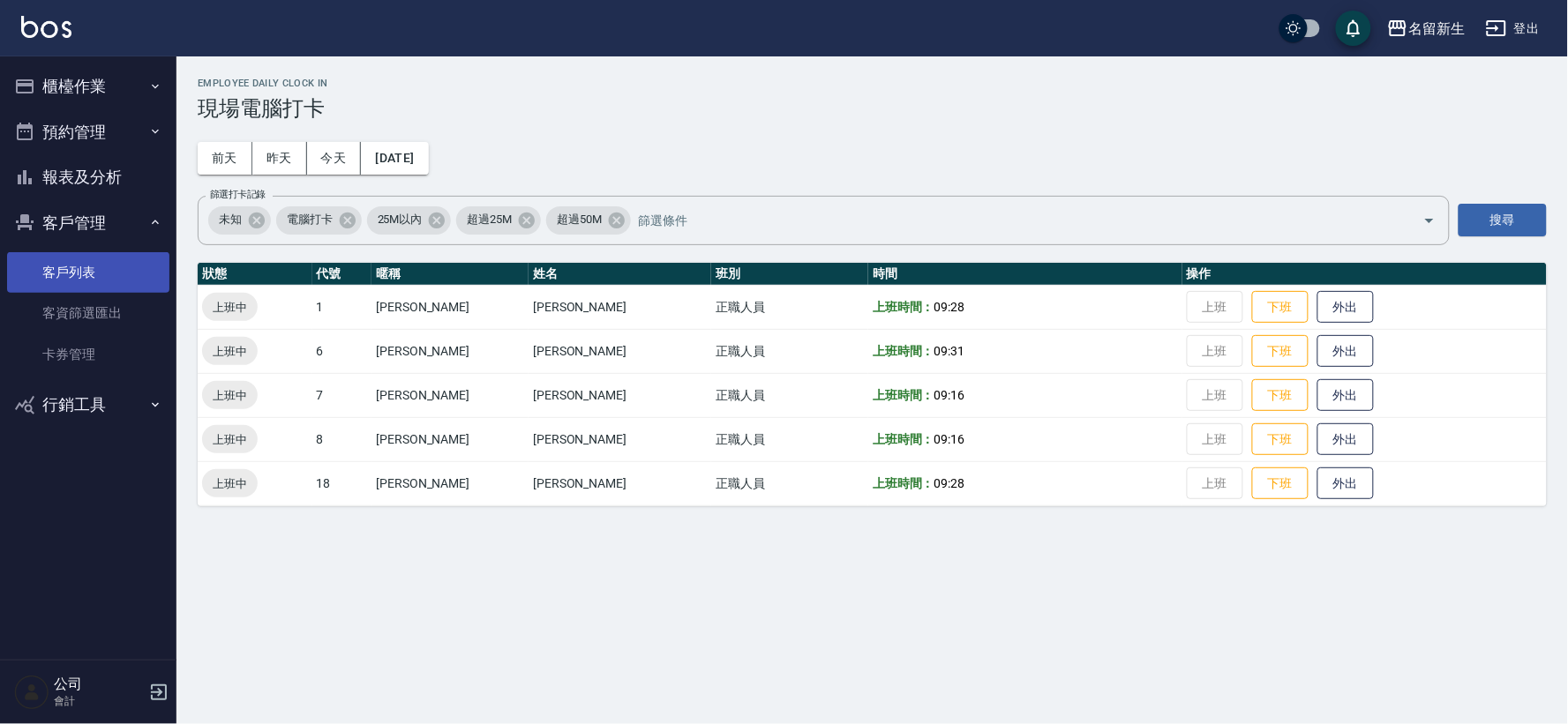
click at [82, 263] on link "客戶列表" at bounding box center [88, 272] width 162 height 41
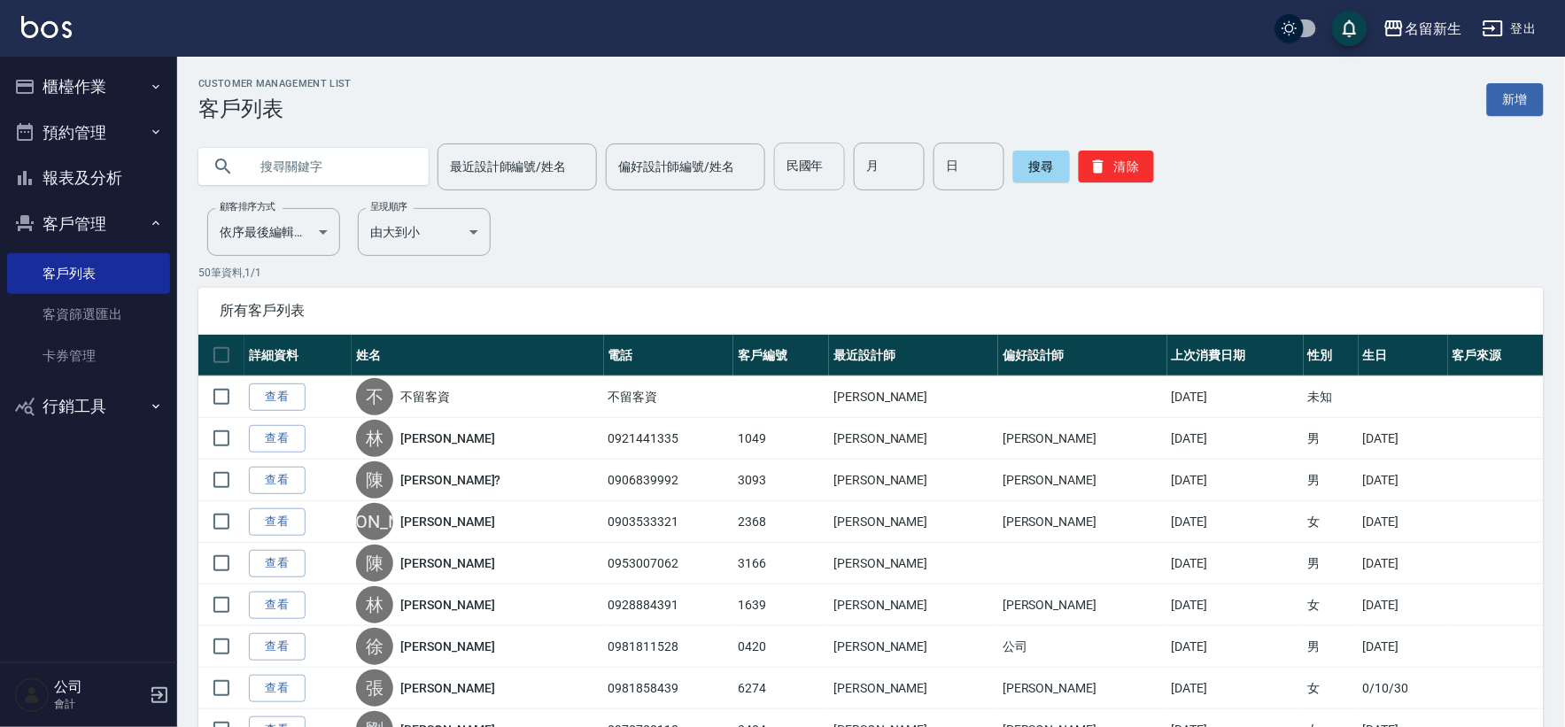
click at [791, 167] on input "民國年" at bounding box center [809, 167] width 71 height 48
type input "72"
type input "03"
type input "21"
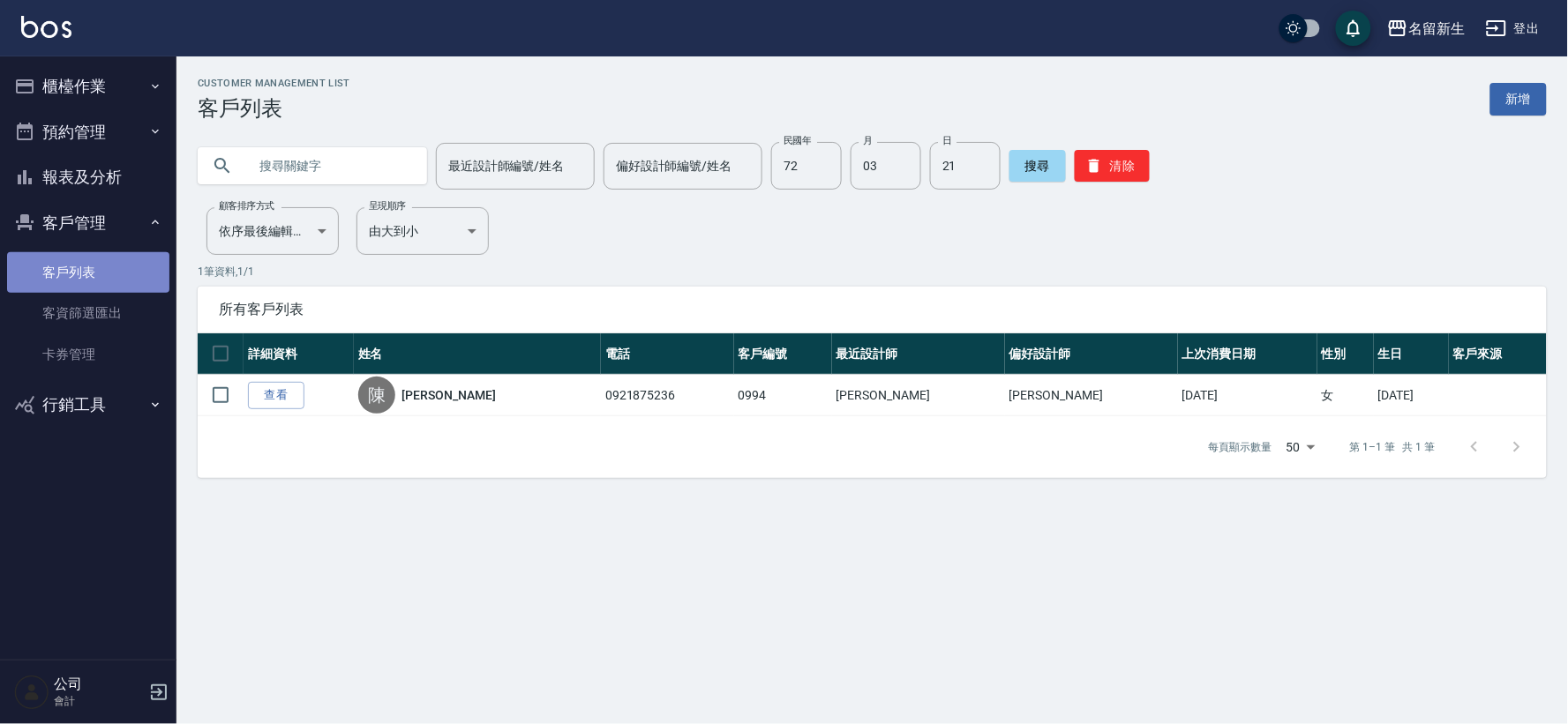
click at [98, 261] on link "客戶列表" at bounding box center [88, 272] width 162 height 41
